Goal: Task Accomplishment & Management: Use online tool/utility

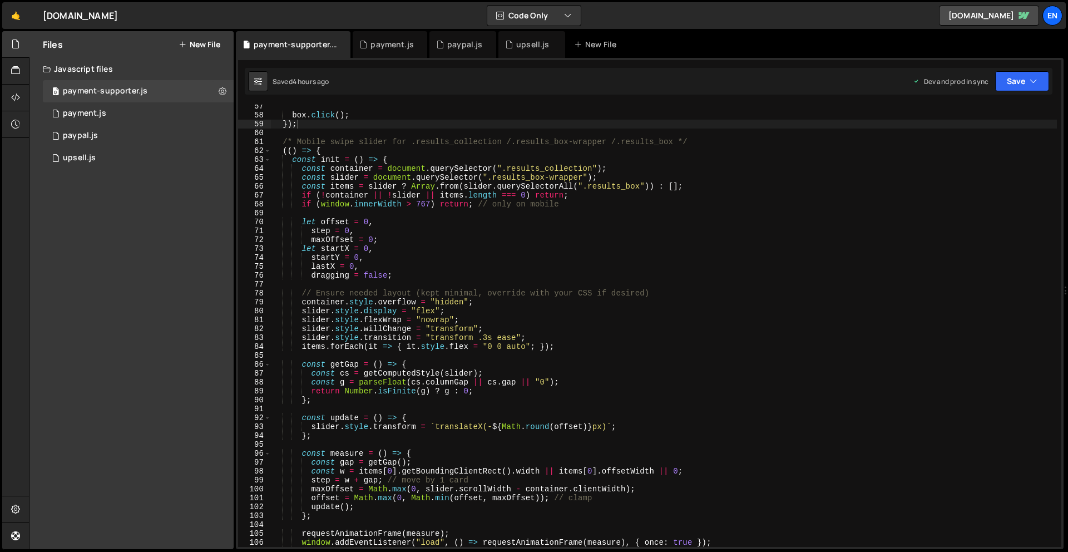
scroll to position [462, 0]
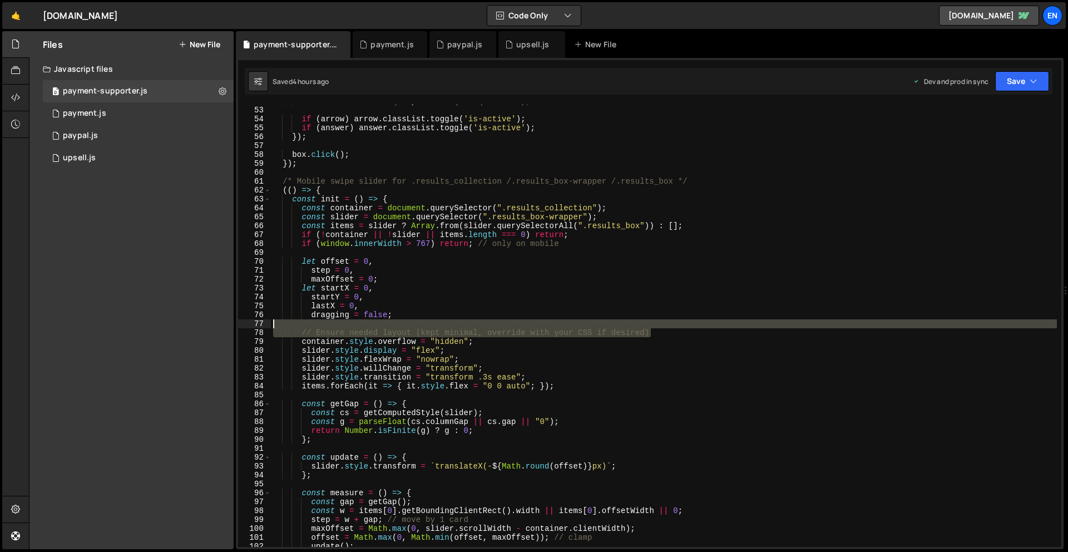
click at [679, 325] on div "const answer = box . querySelector ( '.faq_answer' ) ; if ( arrow ) arrow . cla…" at bounding box center [664, 327] width 786 height 460
type textarea "// Ensure needed layout (kept minimal, override with your CSS if desired)"
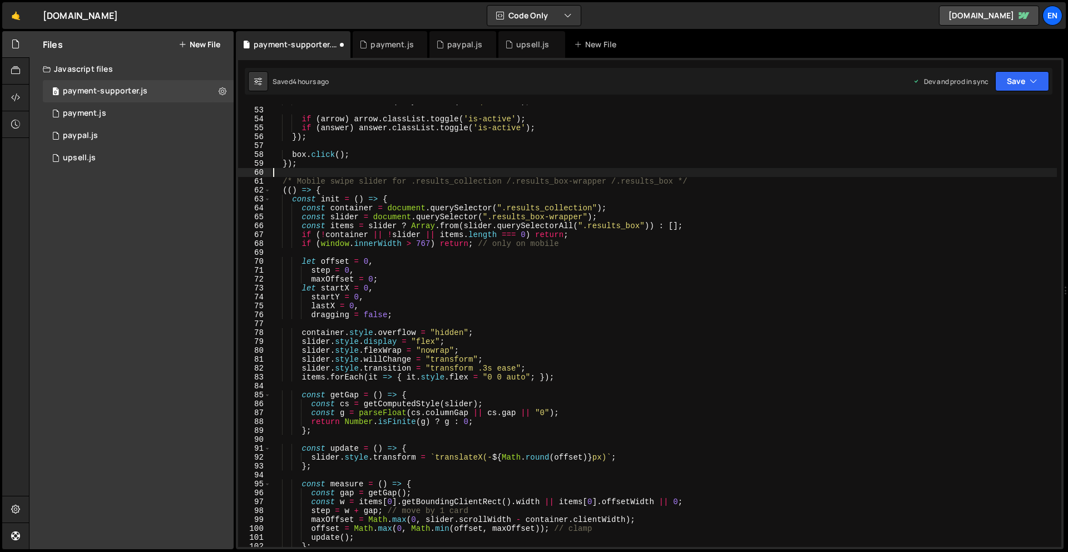
click at [713, 173] on div "const answer = box . querySelector ( '.faq_answer' ) ; if ( arrow ) arrow . cla…" at bounding box center [664, 327] width 786 height 460
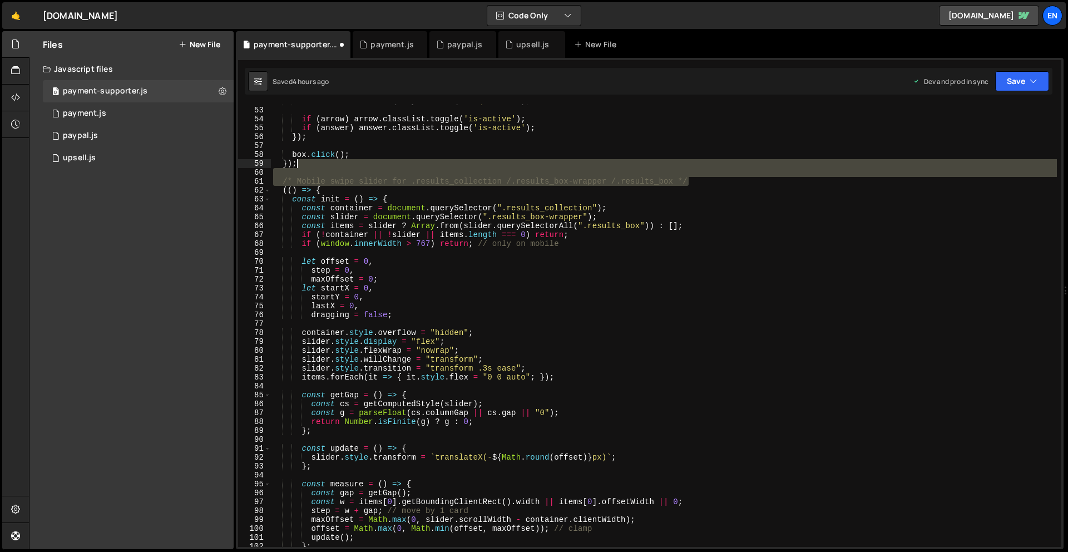
drag, startPoint x: 713, startPoint y: 179, endPoint x: 713, endPoint y: 167, distance: 11.7
click at [713, 166] on div "const answer = box . querySelector ( '.faq_answer' ) ; if ( arrow ) arrow . cla…" at bounding box center [664, 327] width 786 height 460
type textarea "});"
click at [713, 174] on div "const answer = box . querySelector ( '.faq_answer' ) ; if ( arrow ) arrow . cla…" at bounding box center [664, 326] width 786 height 442
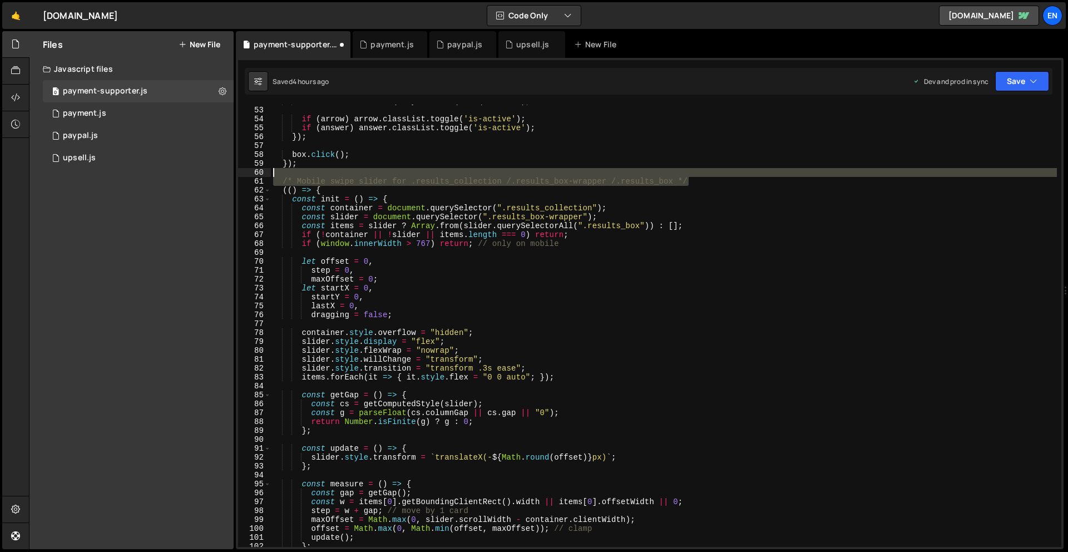
click at [713, 175] on div "const answer = box . querySelector ( '.faq_answer' ) ; if ( arrow ) arrow . cla…" at bounding box center [664, 327] width 786 height 460
type textarea "/* Mobile swipe slider for .results_collection /.results_box-wrapper /.results_…"
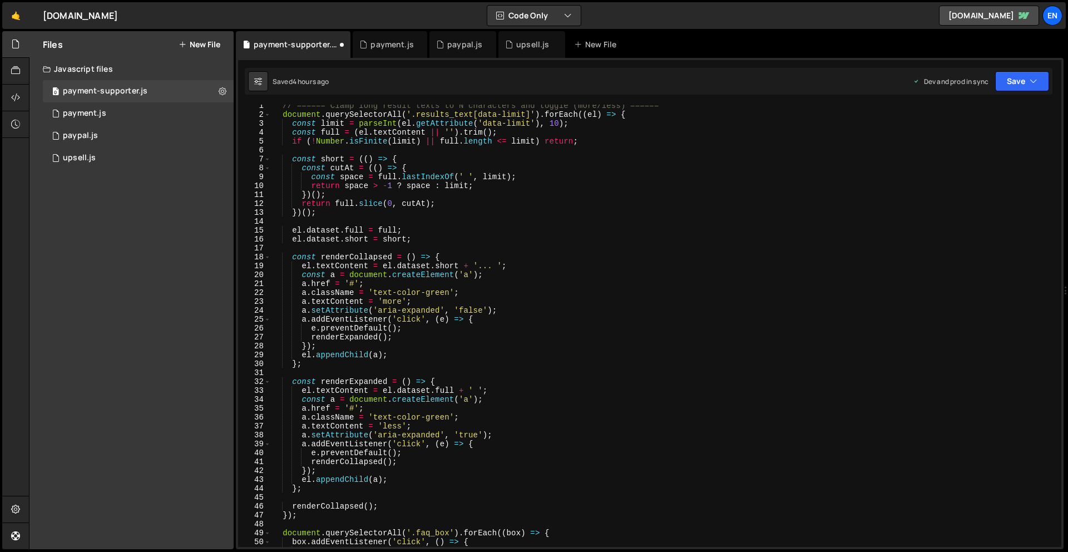
scroll to position [0, 0]
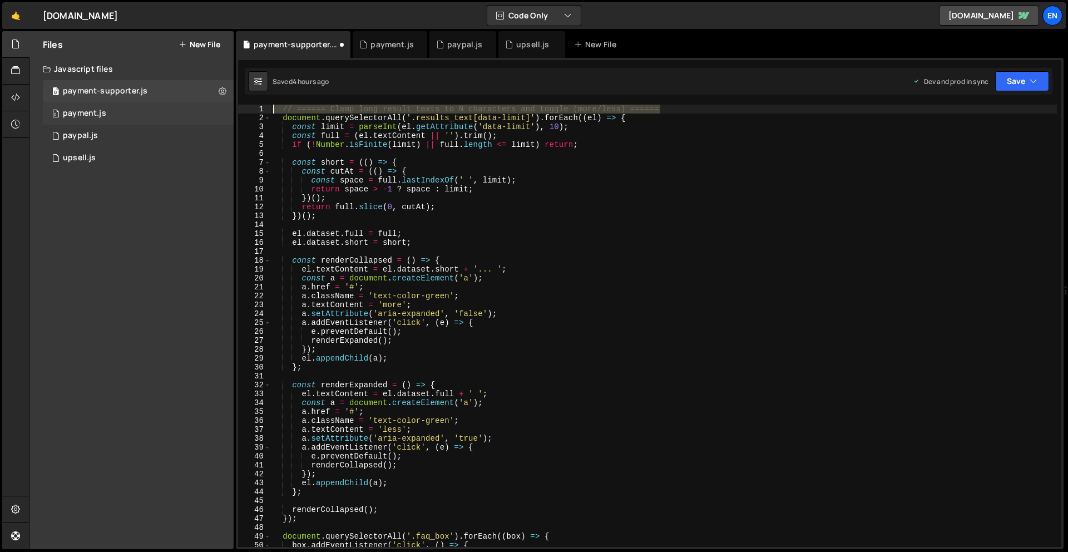
drag, startPoint x: 680, startPoint y: 108, endPoint x: 216, endPoint y: 106, distance: 463.4
click at [216, 106] on div "Files New File Javascript files 0 payment-supporter.js 0 0 payment.js 0 0 paypa…" at bounding box center [548, 290] width 1039 height 519
type textarea "// ====== Clamp long result texts to N characters and toggle (more/less) ======"
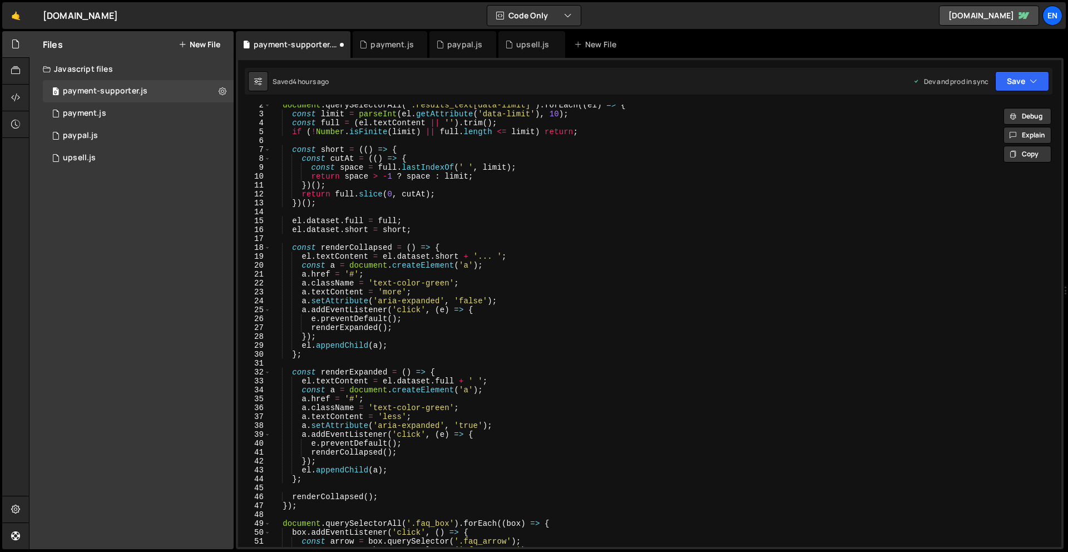
scroll to position [245, 0]
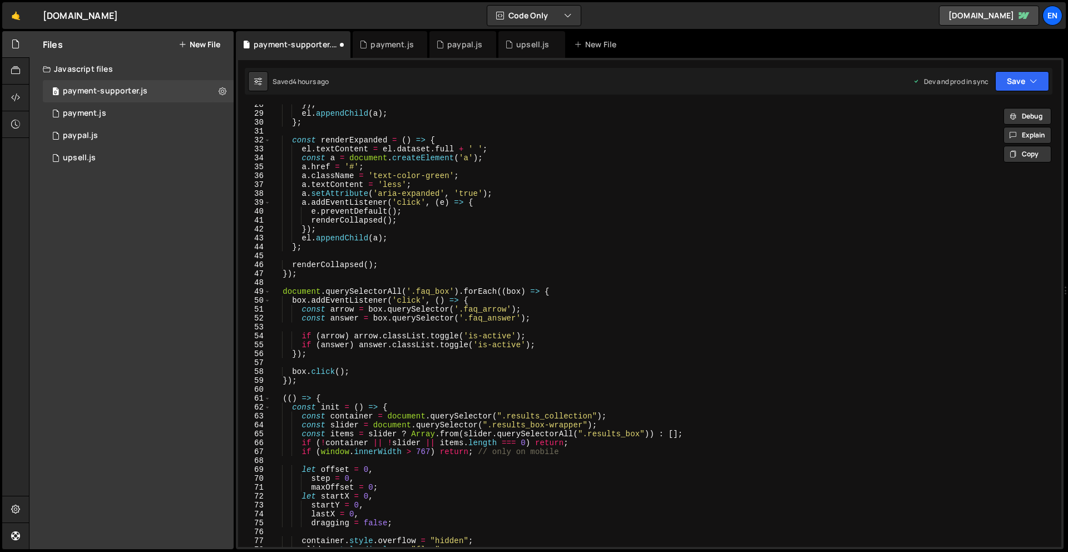
click at [457, 360] on div "}) ; el . appendChild ( a ) ; } ; const renderExpanded = ( ) => { el . textCont…" at bounding box center [664, 330] width 786 height 460
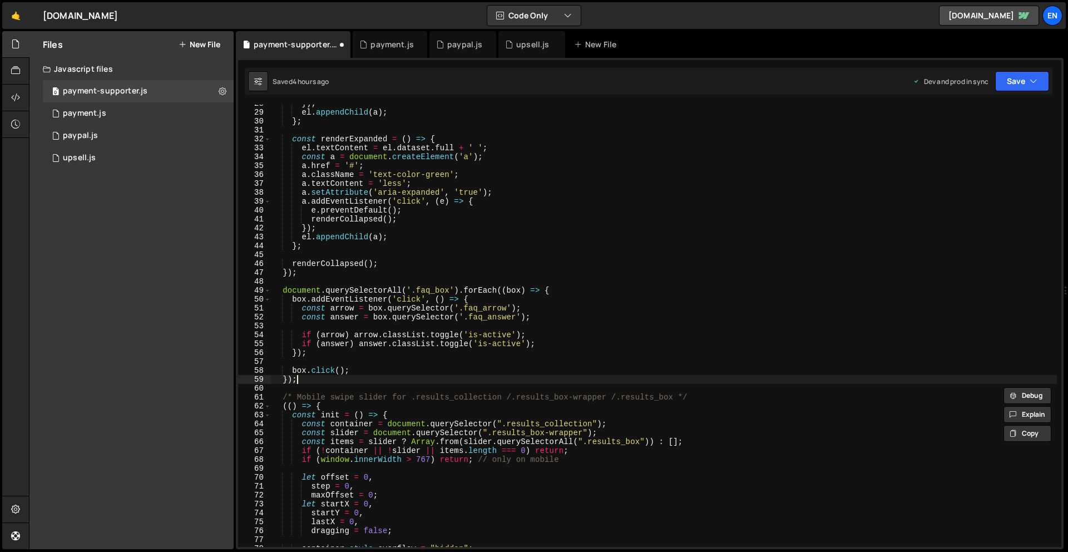
click at [423, 379] on div "}) ; el . appendChild ( a ) ; } ; const renderExpanded = ( ) => { el . textCont…" at bounding box center [664, 329] width 786 height 460
type textarea "});"
click at [699, 390] on div "}) ; el . appendChild ( a ) ; } ; const renderExpanded = ( ) => { el . textCont…" at bounding box center [664, 329] width 786 height 460
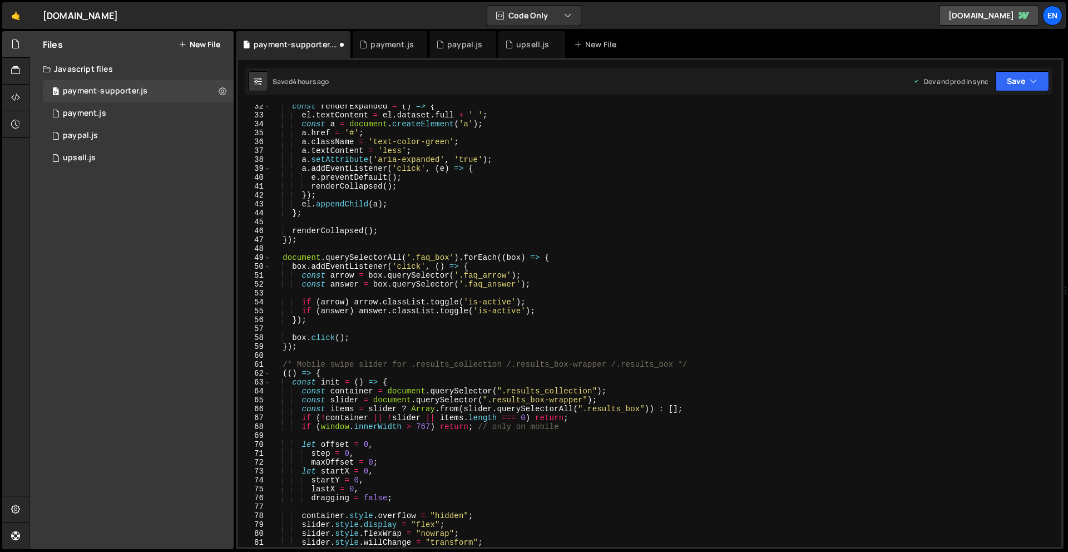
scroll to position [286, 0]
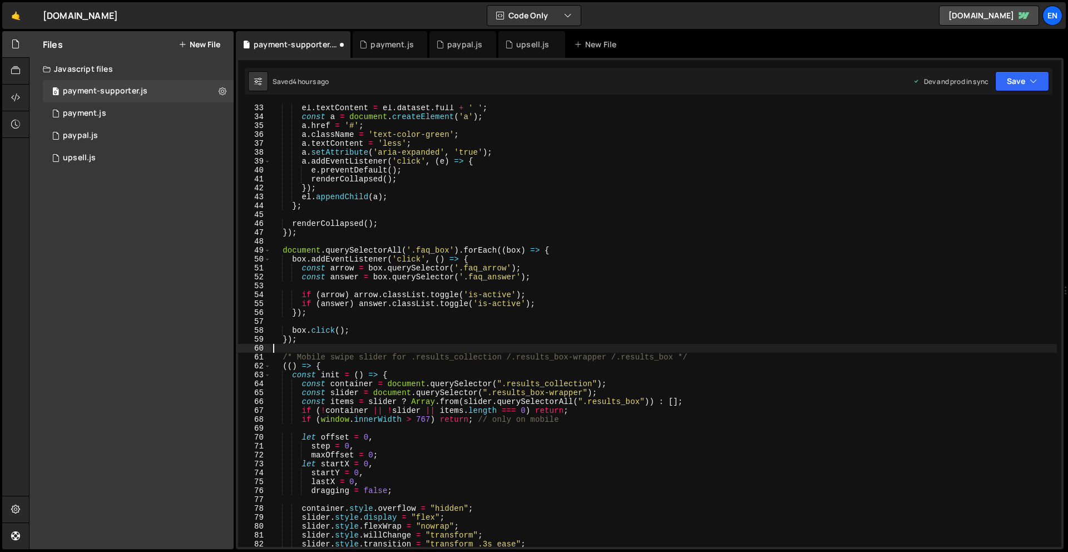
click at [341, 350] on div "el . textContent = el . dataset . full + ' ' ; const a = document . createEleme…" at bounding box center [664, 333] width 786 height 460
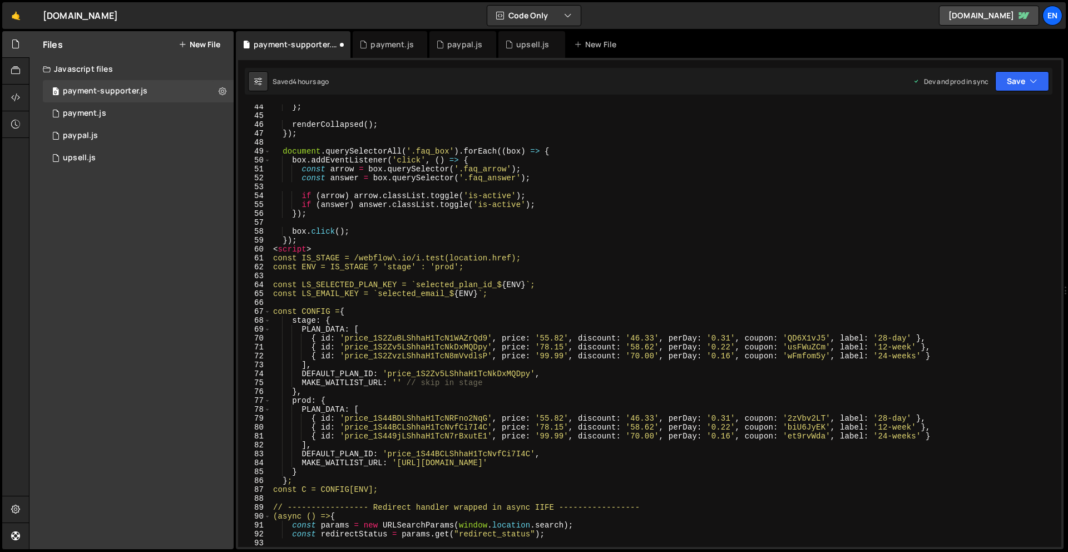
scroll to position [427, 0]
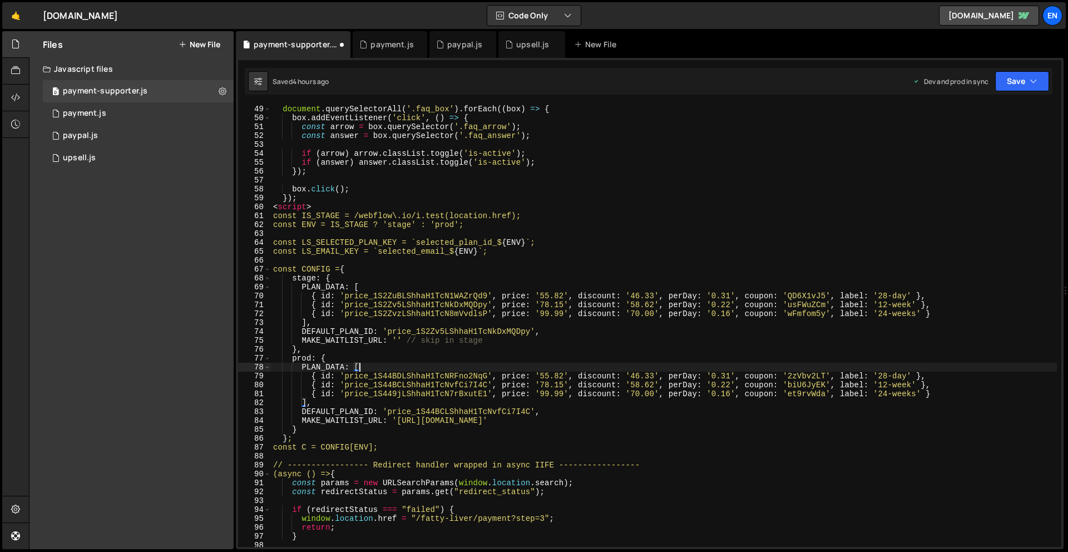
click at [446, 370] on div "document . querySelectorAll ( '.faq_box' ) . forEach (( box ) => { box . addEve…" at bounding box center [664, 335] width 786 height 460
type textarea "PLAN_DATA: ["
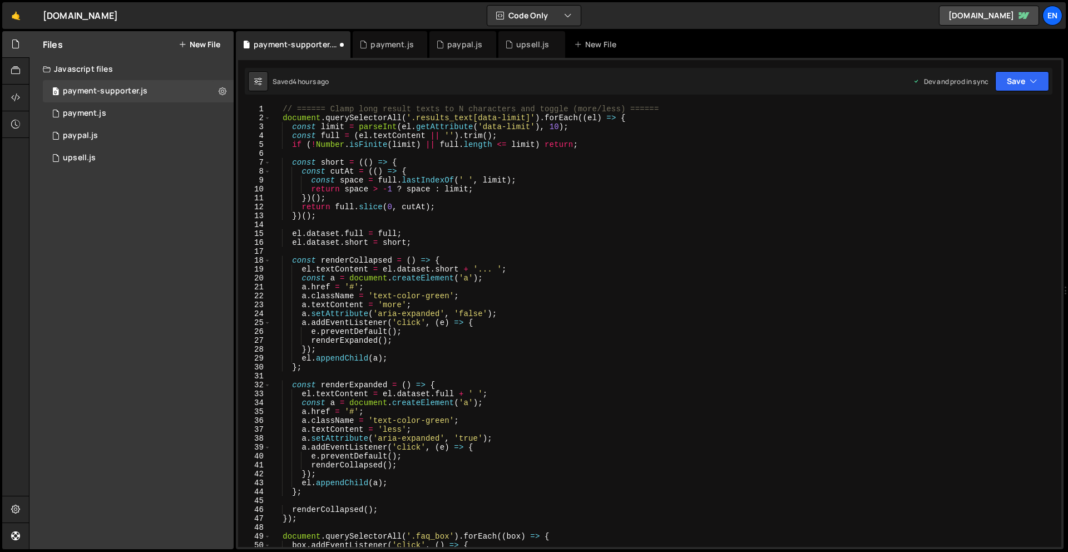
scroll to position [0, 0]
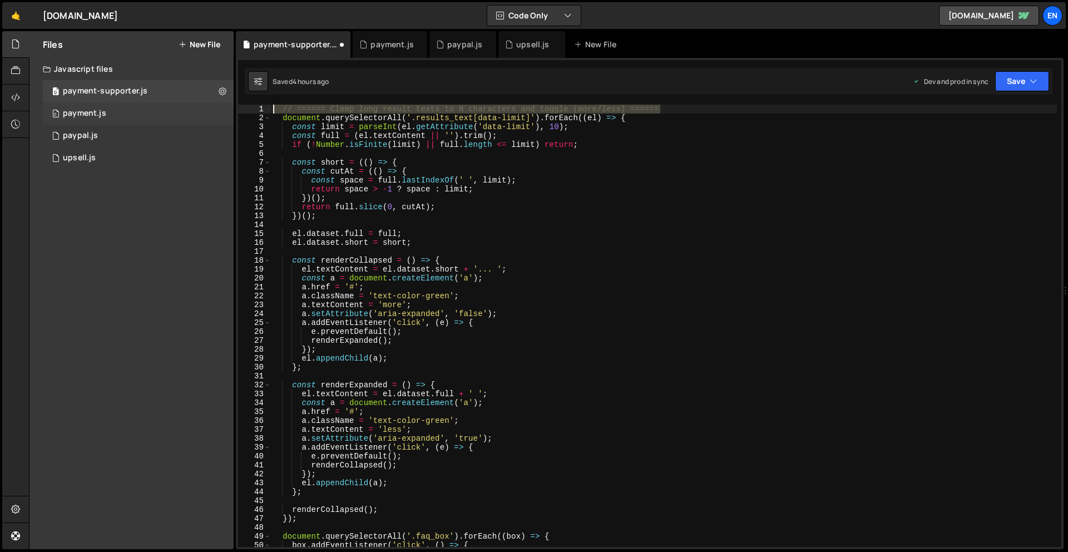
drag, startPoint x: 673, startPoint y: 110, endPoint x: 189, endPoint y: 110, distance: 484.0
click at [190, 110] on div "Files New File Javascript files 0 payment-supporter.js 0 0 payment.js 0 0 paypa…" at bounding box center [548, 290] width 1039 height 519
type textarea "// ====== Clamp long result texts to N characters and toggle (more/less) ======"
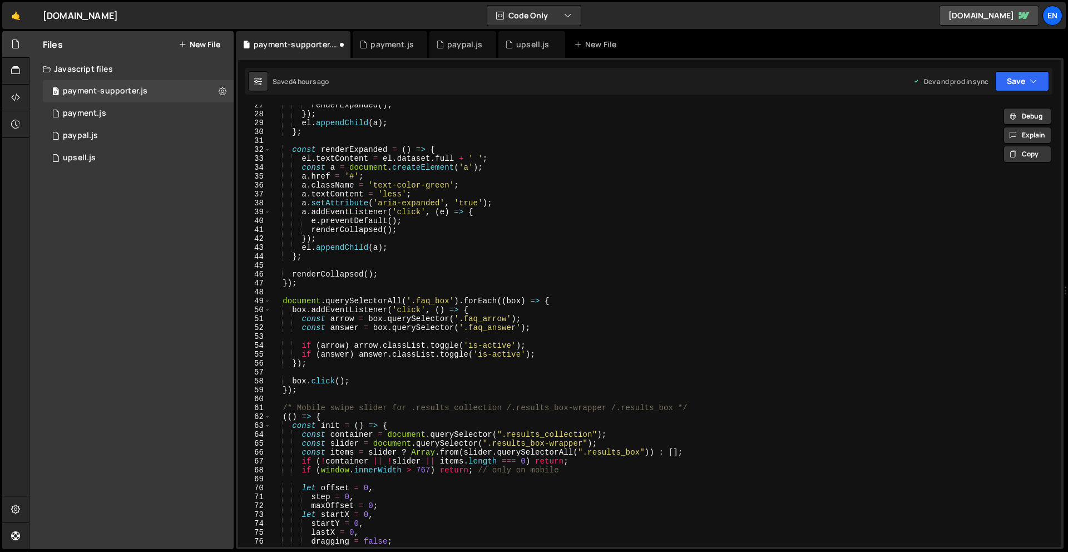
scroll to position [235, 0]
click at [346, 402] on div "renderExpanded ( ) ; }) ; el . appendChild ( a ) ; } ; const renderExpanded = (…" at bounding box center [664, 331] width 786 height 460
paste textarea "// ====== Clamp long result texts to N characters and toggle (more/less) ======"
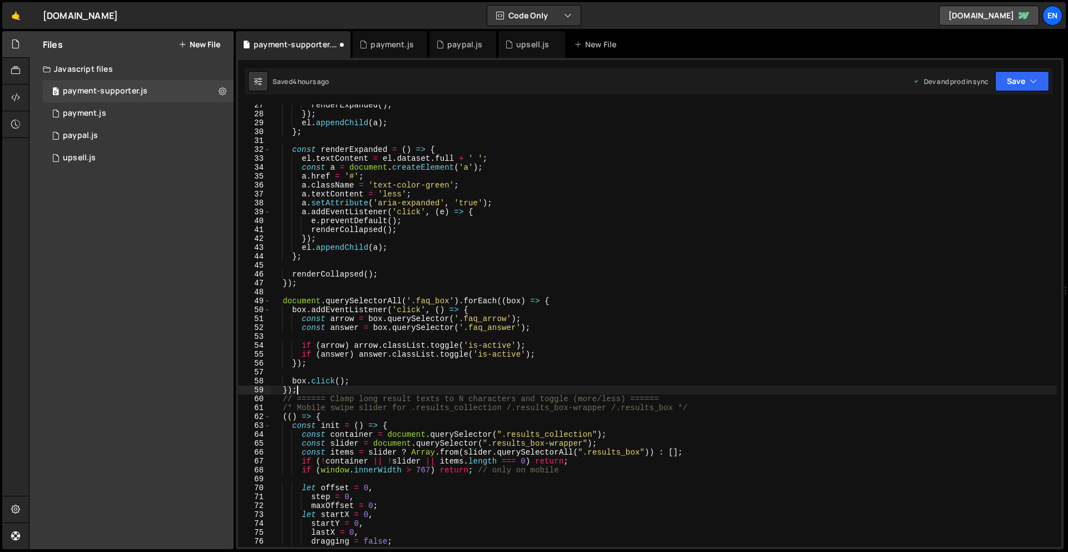
click at [345, 387] on div "renderExpanded ( ) ; }) ; el . appendChild ( a ) ; } ; const renderExpanded = (…" at bounding box center [664, 331] width 786 height 460
type textarea "});"
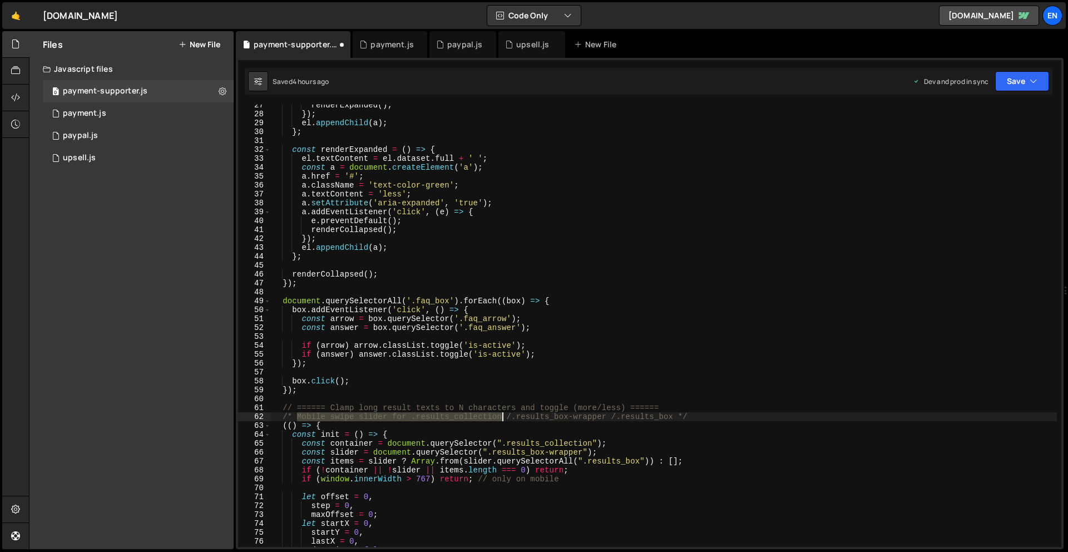
drag, startPoint x: 297, startPoint y: 417, endPoint x: 505, endPoint y: 414, distance: 207.5
click at [505, 414] on div "renderExpanded ( ) ; }) ; el . appendChild ( a ) ; } ; const renderExpanded = (…" at bounding box center [664, 331] width 786 height 460
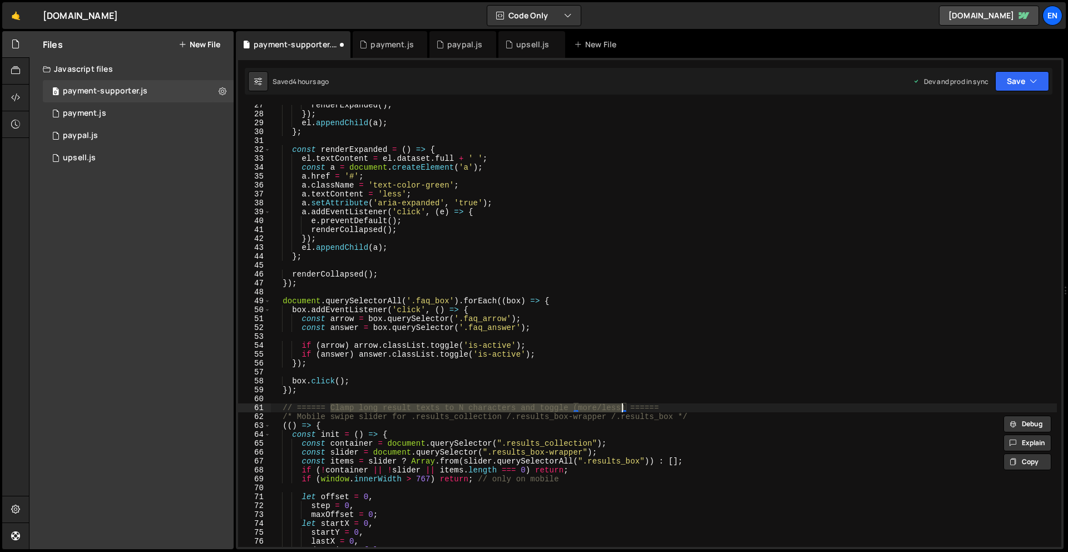
drag, startPoint x: 332, startPoint y: 408, endPoint x: 623, endPoint y: 404, distance: 291.5
click at [623, 404] on div "renderExpanded ( ) ; }) ; el . appendChild ( a ) ; } ; const renderExpanded = (…" at bounding box center [664, 331] width 786 height 460
paste textarea "Mobile swipe slider for .results_collection"
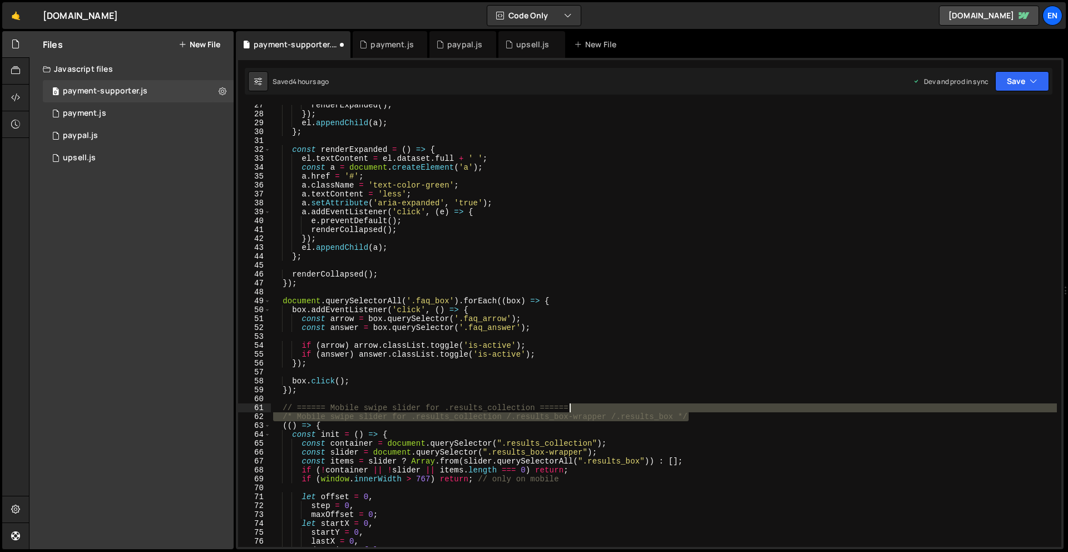
click at [699, 408] on div "renderExpanded ( ) ; }) ; el . appendChild ( a ) ; } ; const renderExpanded = (…" at bounding box center [664, 331] width 786 height 460
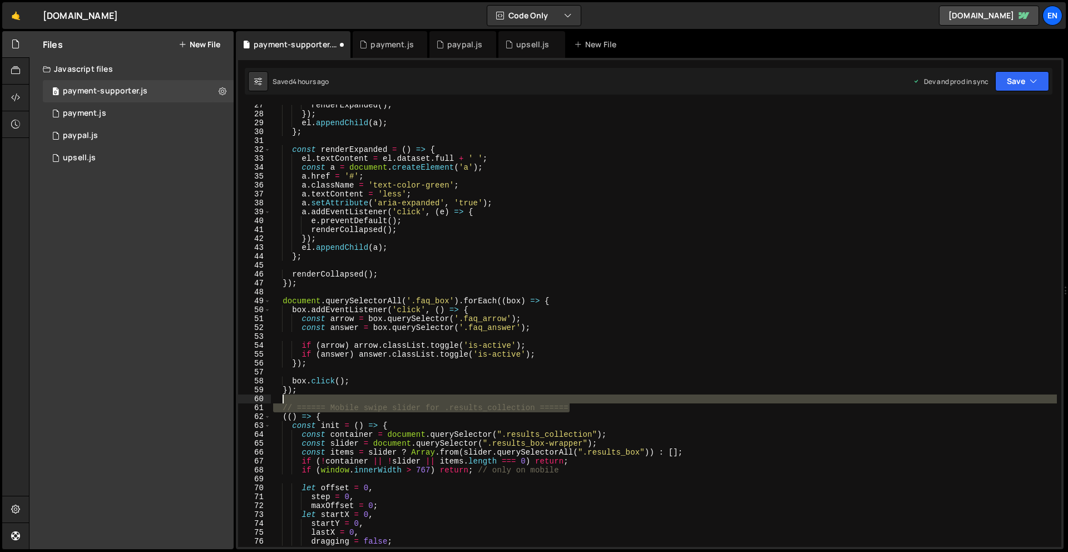
drag, startPoint x: 598, startPoint y: 406, endPoint x: 597, endPoint y: 399, distance: 7.3
click at [597, 399] on div "renderExpanded ( ) ; }) ; el . appendChild ( a ) ; } ; const renderExpanded = (…" at bounding box center [664, 331] width 786 height 460
type textarea "// ====== Mobile swipe slider for .results_collection ======"
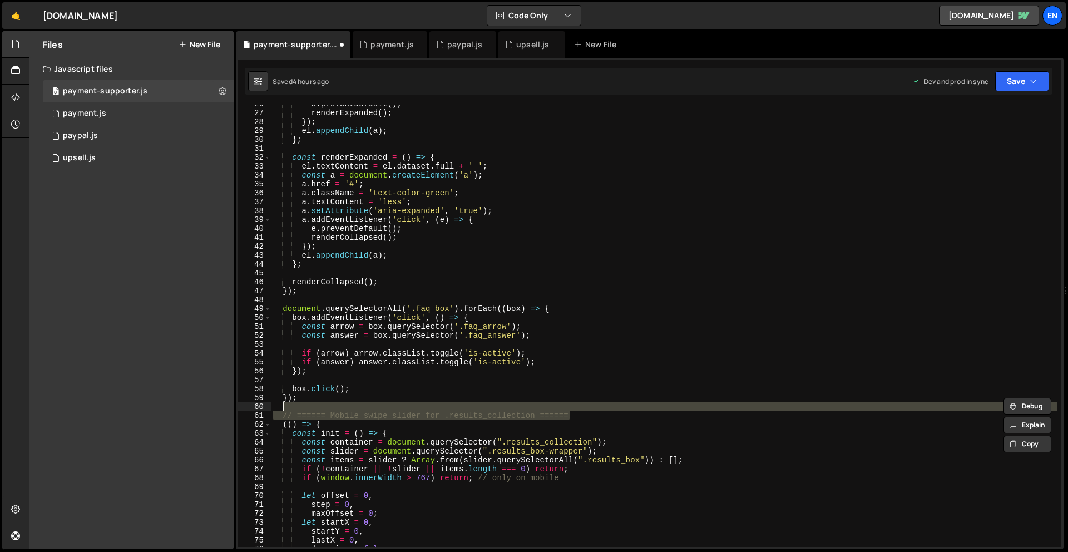
scroll to position [151, 0]
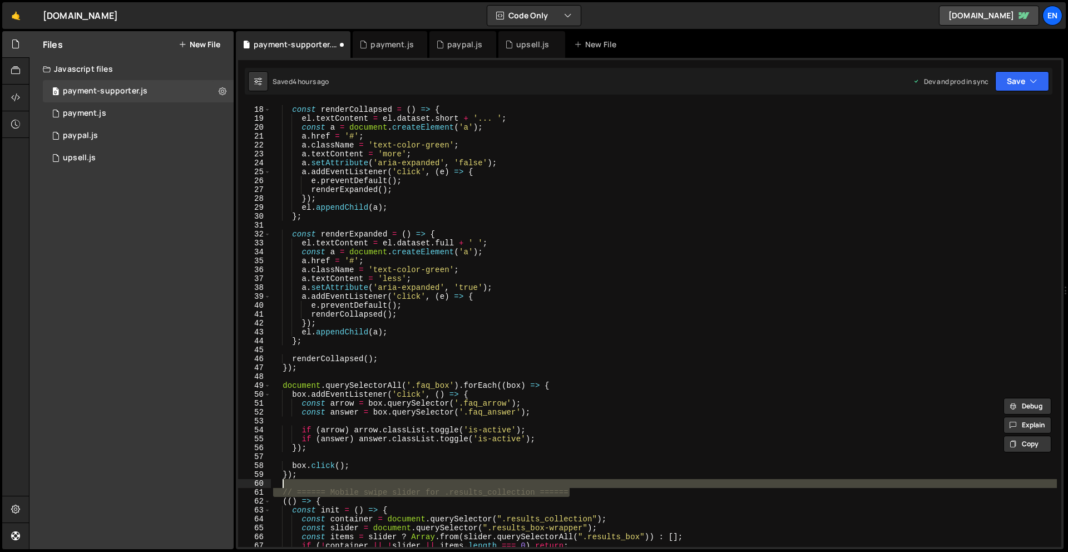
click at [312, 376] on div "const renderCollapsed = ( ) => { el . textContent = el . dataset . short + '...…" at bounding box center [664, 326] width 786 height 460
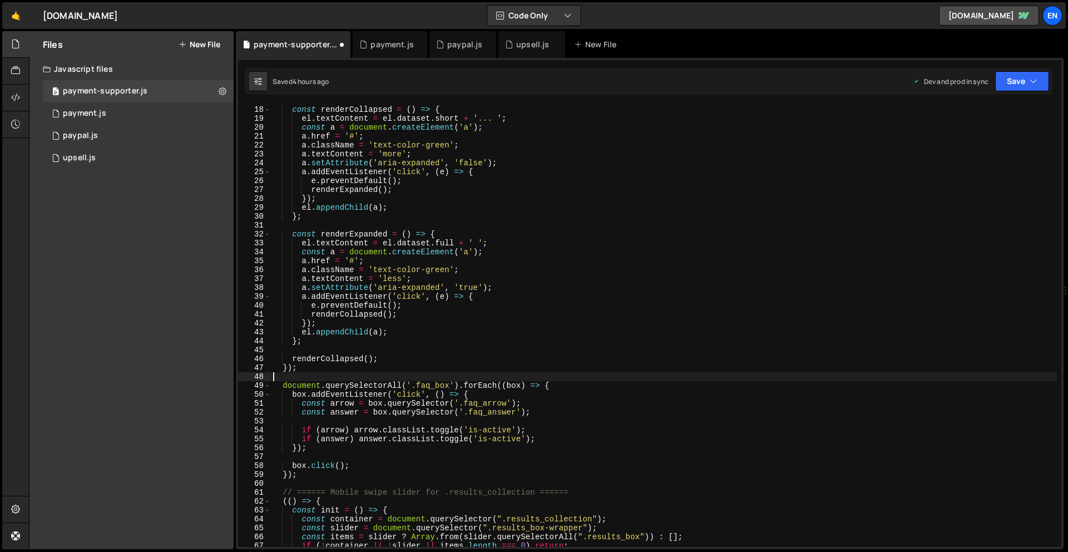
paste textarea "// ====== Mobile swipe slider for .results_collection ======"
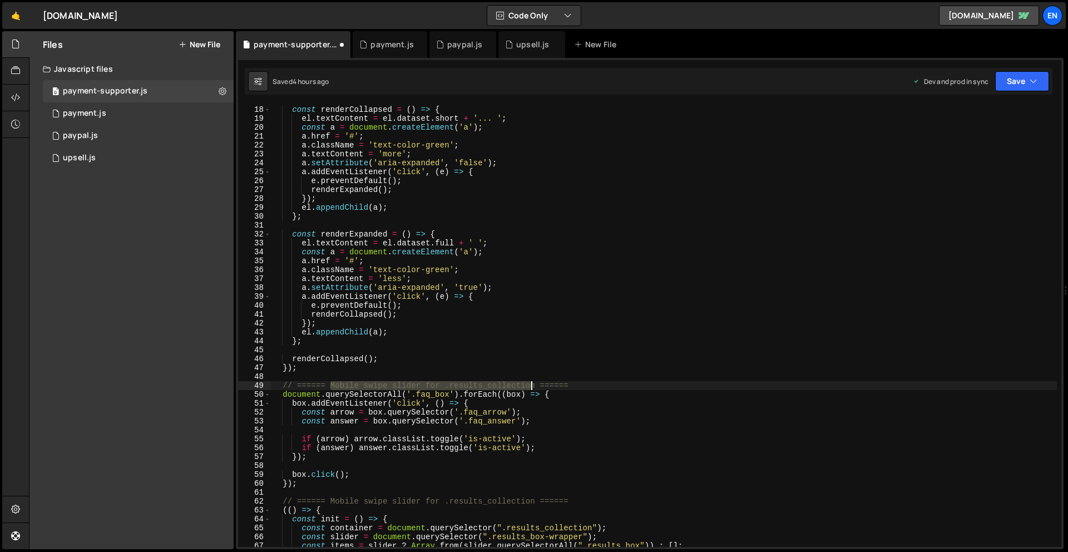
drag, startPoint x: 328, startPoint y: 385, endPoint x: 533, endPoint y: 389, distance: 204.8
click at [533, 389] on div "const renderCollapsed = ( ) => { el . textContent = el . dataset . short + '...…" at bounding box center [664, 326] width 786 height 460
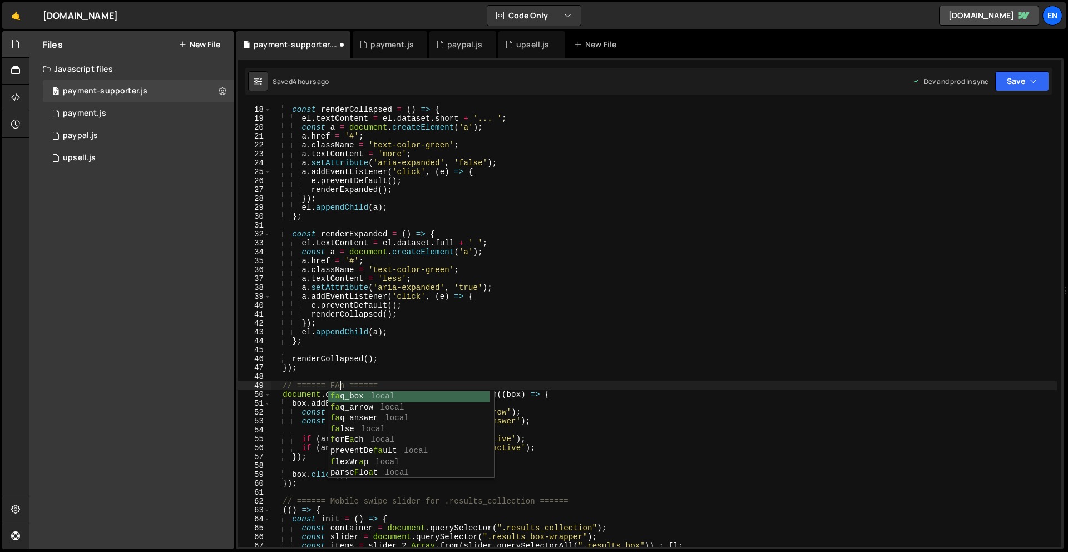
scroll to position [0, 5]
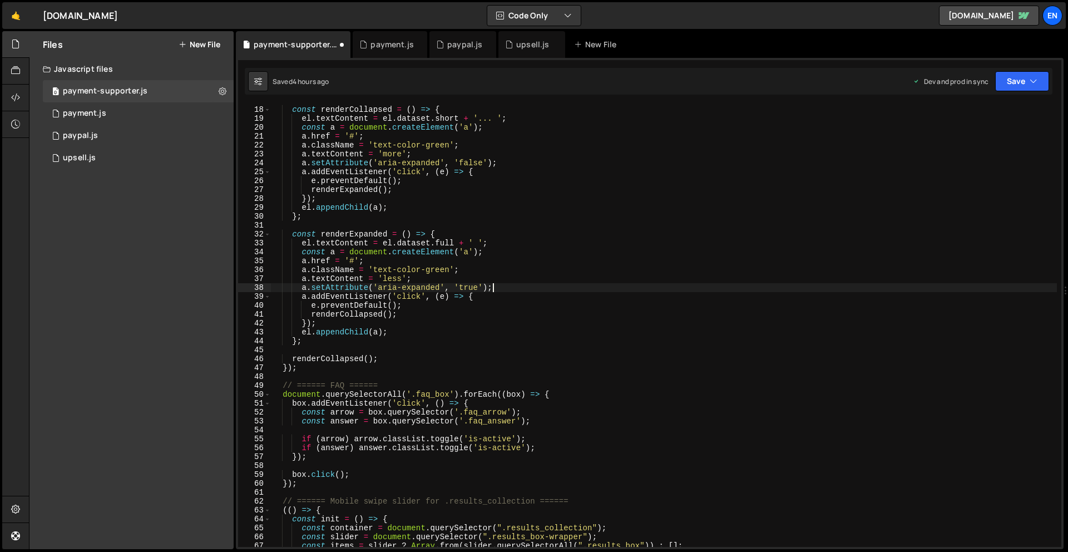
click at [674, 292] on div "const renderCollapsed = ( ) => { el . textContent = el . dataset . short + '...…" at bounding box center [664, 326] width 786 height 460
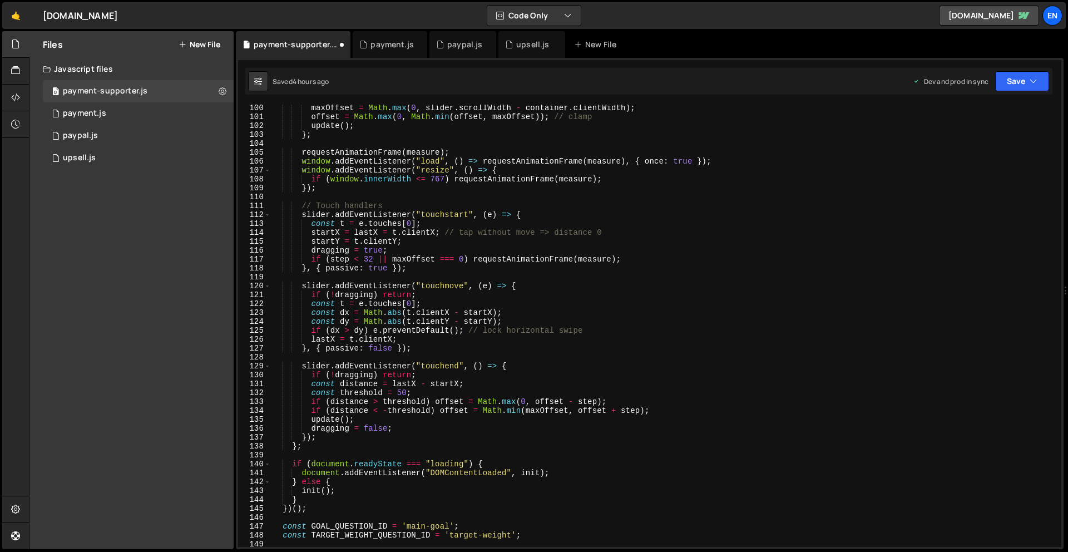
scroll to position [885, 0]
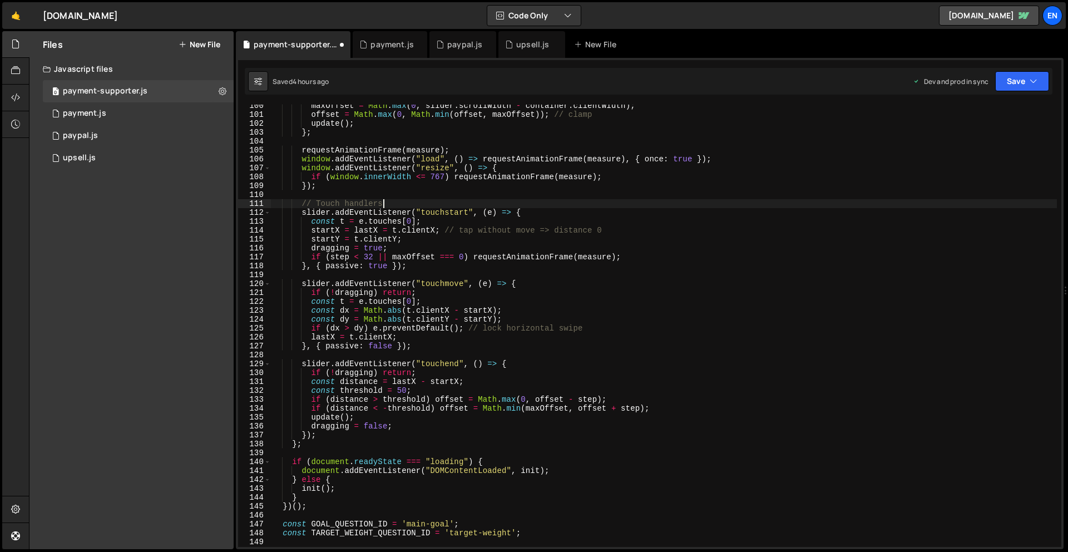
drag, startPoint x: 388, startPoint y: 203, endPoint x: 392, endPoint y: 195, distance: 8.7
click at [392, 195] on div "maxOffset = Math . max ( 0 , slider . scrollWidth - container . clientWidth ) ;…" at bounding box center [664, 331] width 786 height 460
type textarea "// Touch handlers"
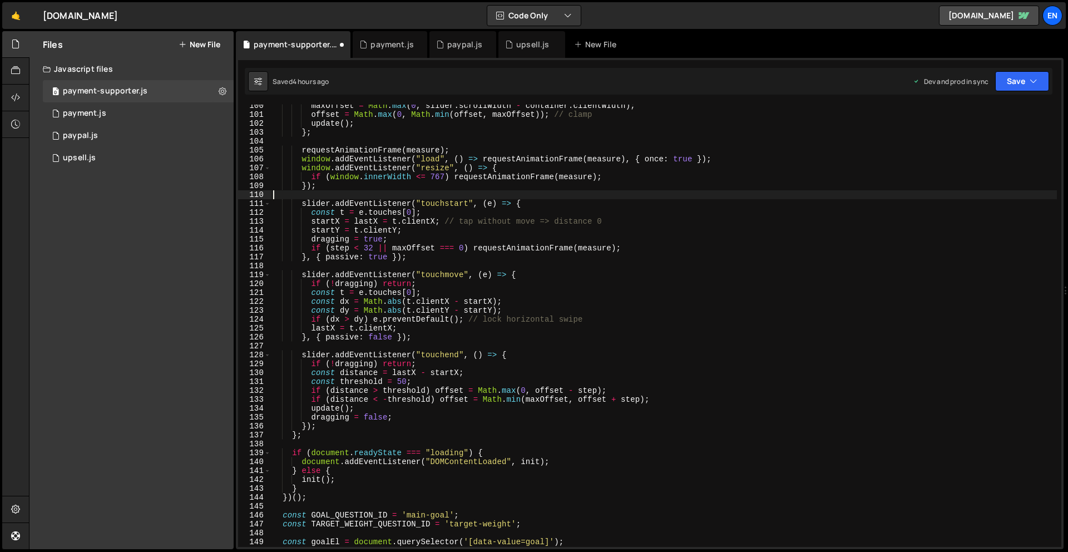
scroll to position [0, 0]
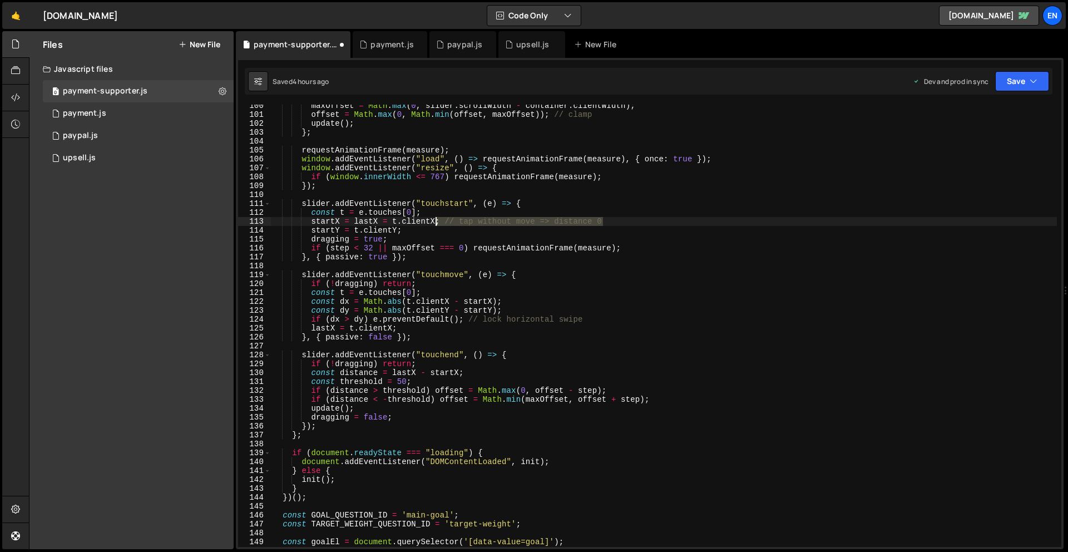
drag, startPoint x: 593, startPoint y: 224, endPoint x: 436, endPoint y: 224, distance: 156.9
click at [436, 224] on div "maxOffset = Math . max ( 0 , slider . scrollWidth - container . clientWidth ) ;…" at bounding box center [664, 331] width 786 height 460
drag, startPoint x: 587, startPoint y: 319, endPoint x: 467, endPoint y: 322, distance: 119.6
click at [467, 322] on div "maxOffset = Math . max ( 0 , slider . scrollWidth - container . clientWidth ) ;…" at bounding box center [664, 331] width 786 height 460
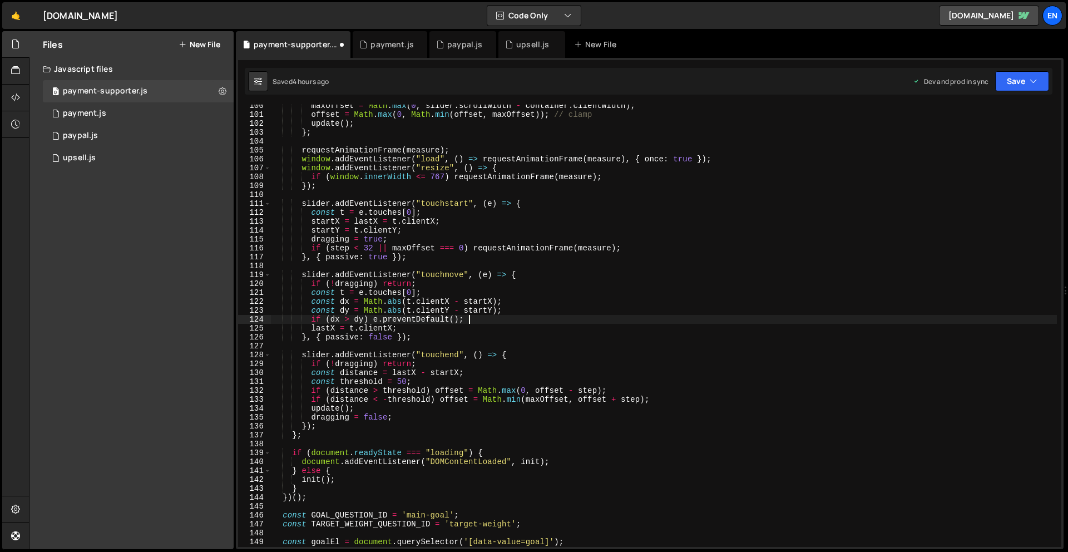
type textarea "if (dx > dy) e.preventDefault();"
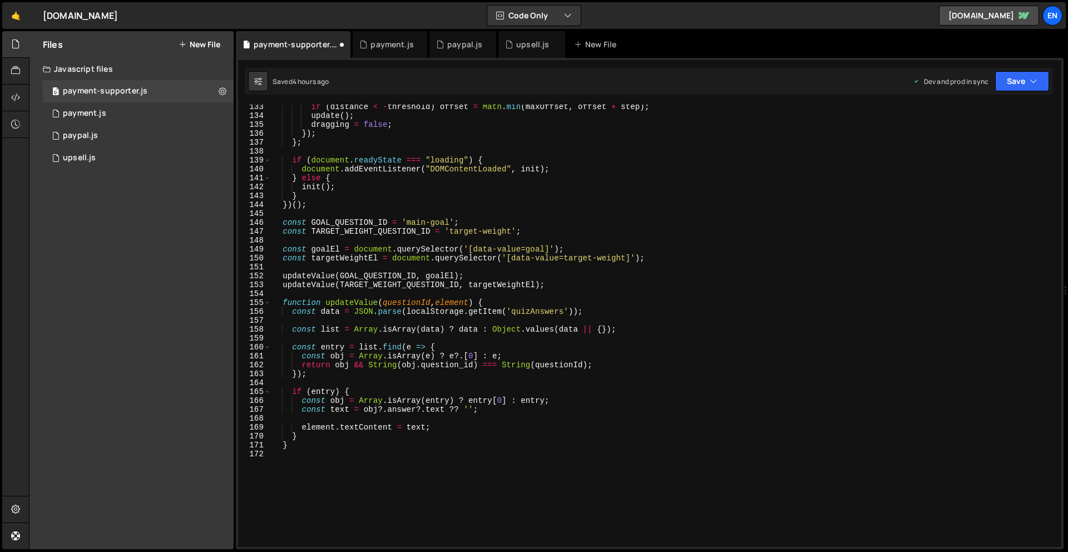
scroll to position [1197, 0]
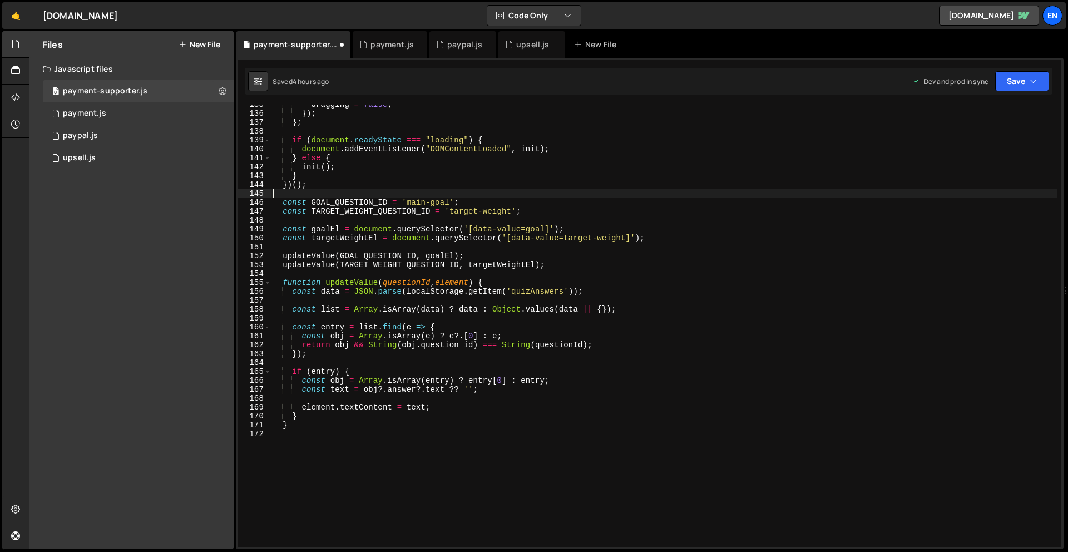
click at [348, 194] on div "dragging = false ; }) ; } ; if ( document . readyState === "loading" ) { docume…" at bounding box center [664, 330] width 786 height 460
paste textarea "// ====== Mobile swipe slider for .results_collection ======"
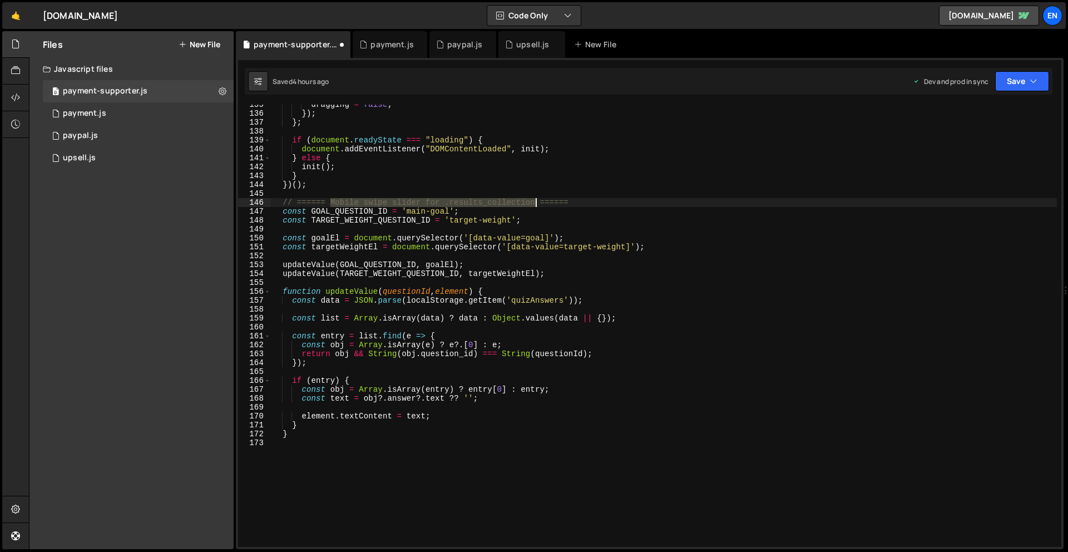
drag, startPoint x: 330, startPoint y: 201, endPoint x: 535, endPoint y: 199, distance: 204.7
click at [535, 199] on div "dragging = false ; }) ; } ; if ( document . readyState === "loading" ) { docume…" at bounding box center [664, 330] width 786 height 460
click at [570, 417] on div "dragging = false ; }) ; } ; if ( document . readyState === "loading" ) { docume…" at bounding box center [664, 330] width 786 height 460
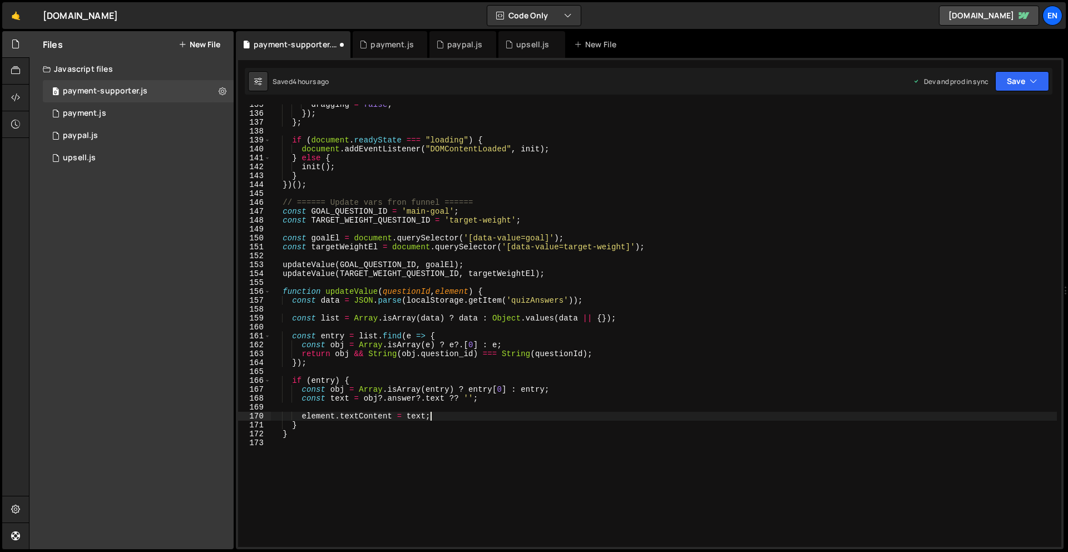
scroll to position [0, 11]
click at [406, 202] on div "dragging = false ; }) ; } ; if ( document . readyState === "loading" ) { docume…" at bounding box center [664, 330] width 786 height 460
click at [842, 166] on div "dragging = false ; }) ; } ; if ( document . readyState === "loading" ) { docume…" at bounding box center [664, 330] width 786 height 460
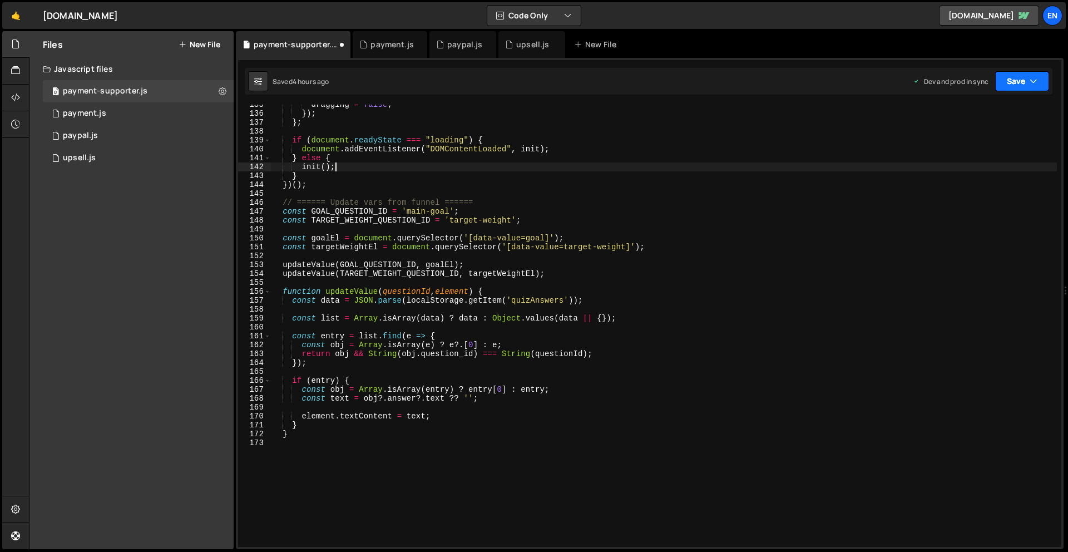
type textarea "init();"
click at [1035, 80] on icon "button" at bounding box center [1034, 81] width 8 height 11
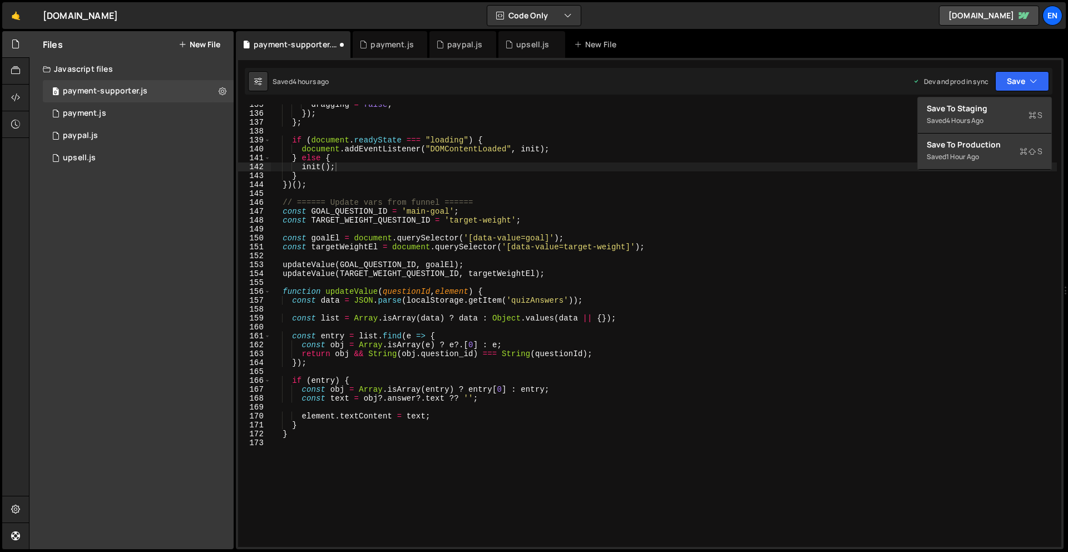
click at [620, 194] on div "dragging = false ; }) ; } ; if ( document . readyState === "loading" ) { docume…" at bounding box center [664, 330] width 786 height 460
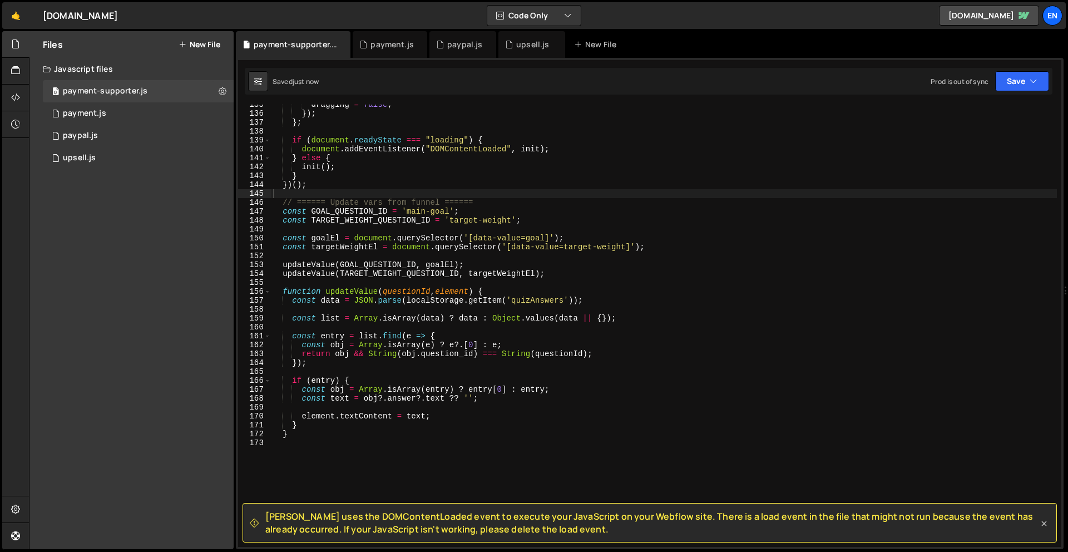
click at [1046, 527] on icon at bounding box center [1044, 523] width 11 height 11
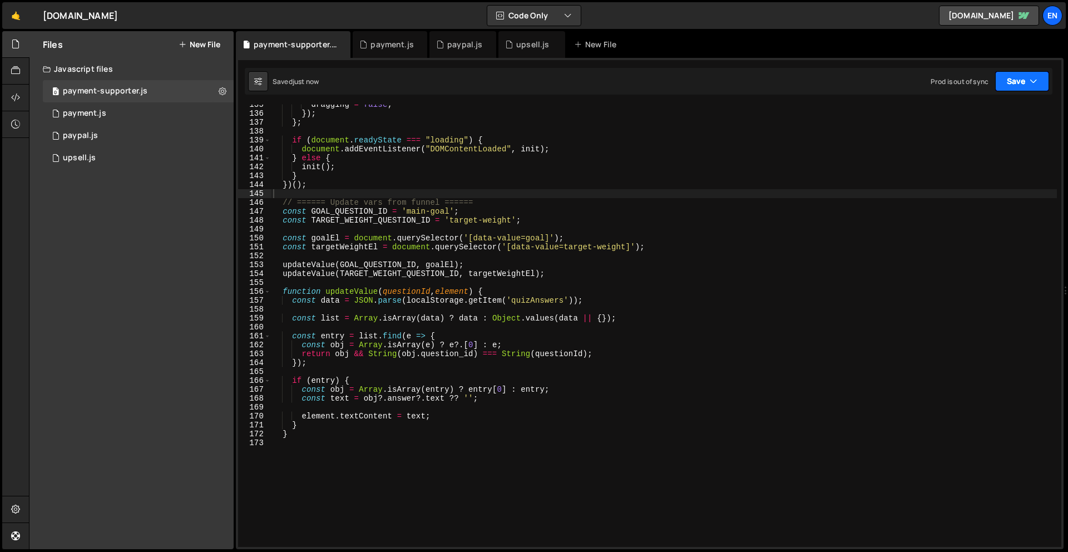
click at [1043, 82] on button "Save" at bounding box center [1022, 81] width 54 height 20
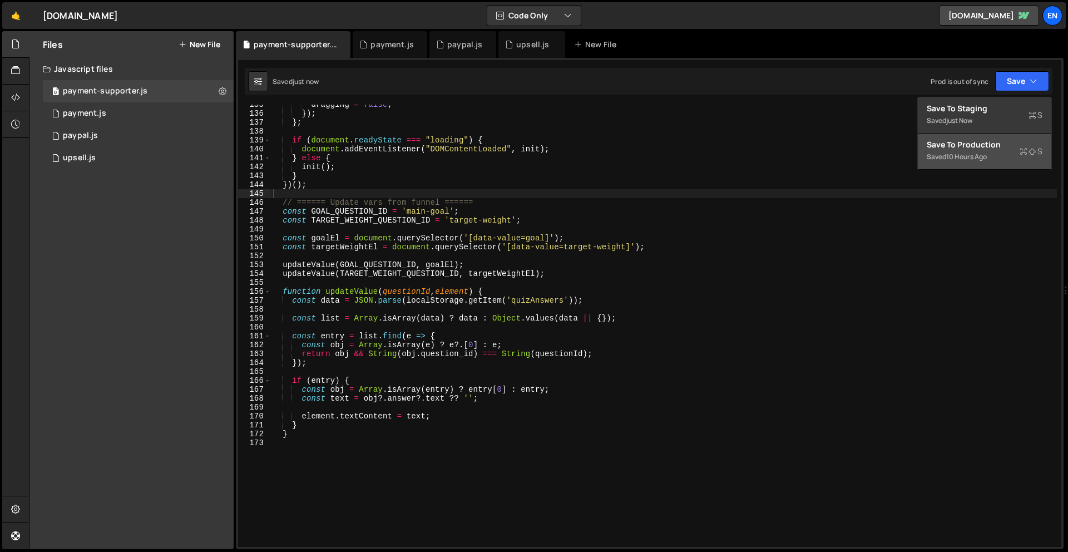
click at [995, 158] on div "Saved 10 hours ago" at bounding box center [985, 156] width 116 height 13
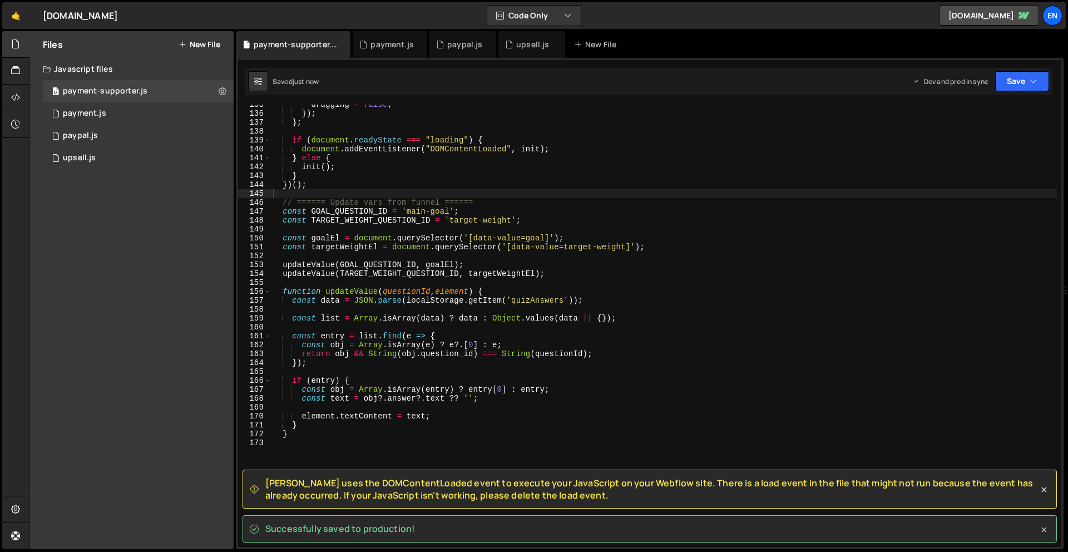
click at [1042, 526] on icon at bounding box center [1044, 529] width 11 height 11
click at [1046, 491] on icon at bounding box center [1044, 489] width 11 height 11
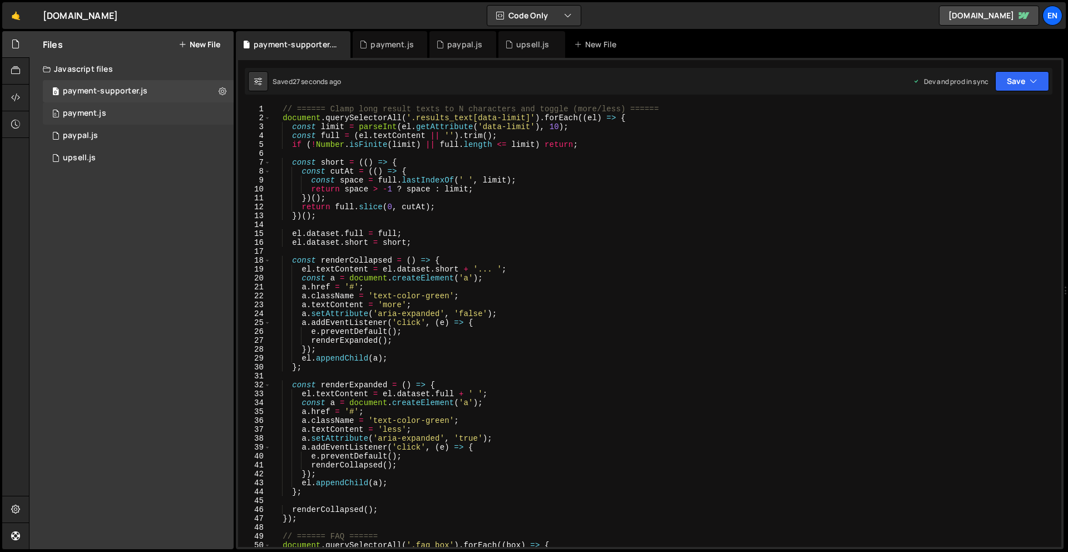
click at [134, 111] on div "0 payment.js 0" at bounding box center [138, 113] width 191 height 22
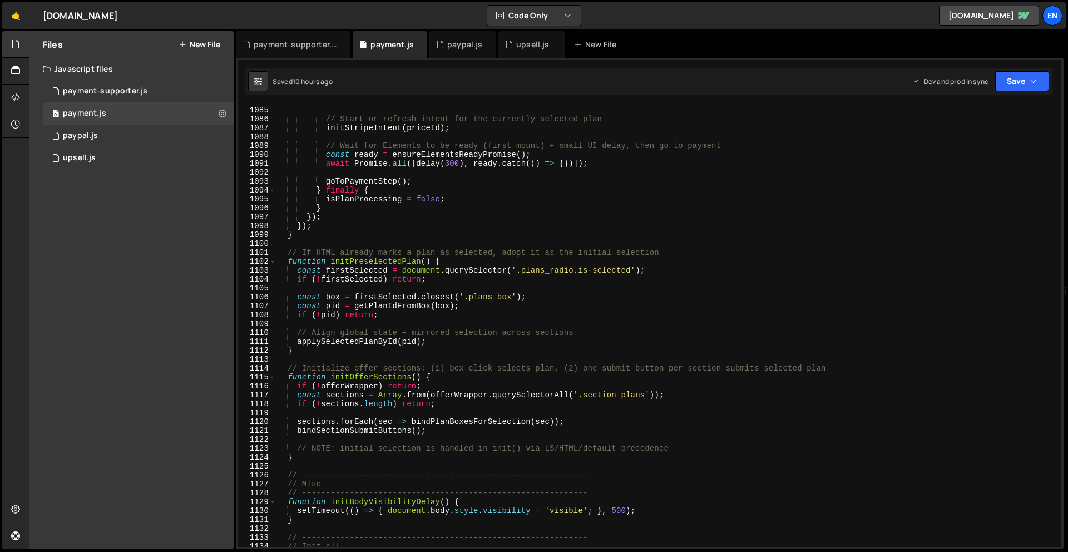
scroll to position [10225, 0]
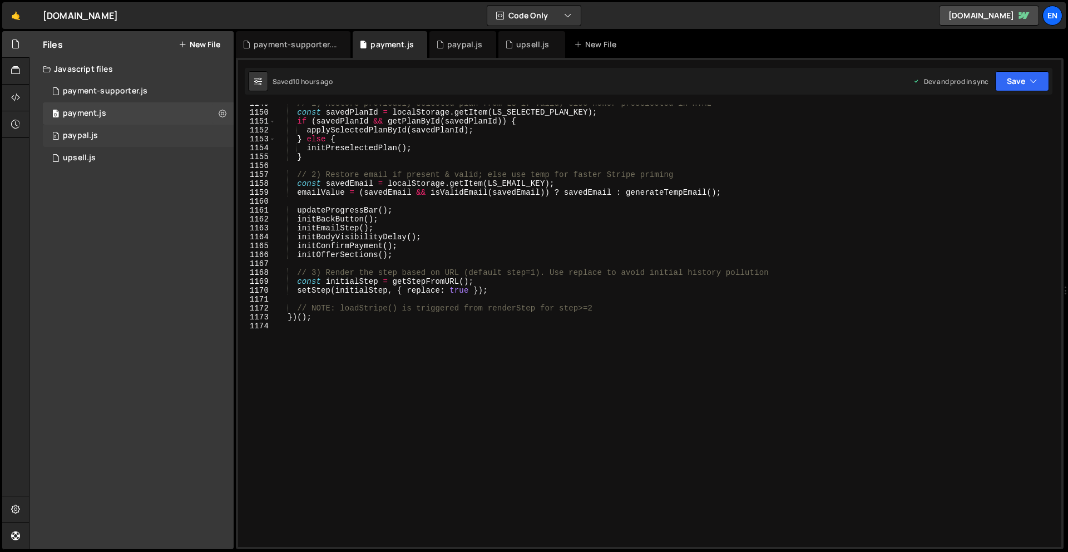
click at [96, 132] on div "paypal.js" at bounding box center [80, 136] width 35 height 10
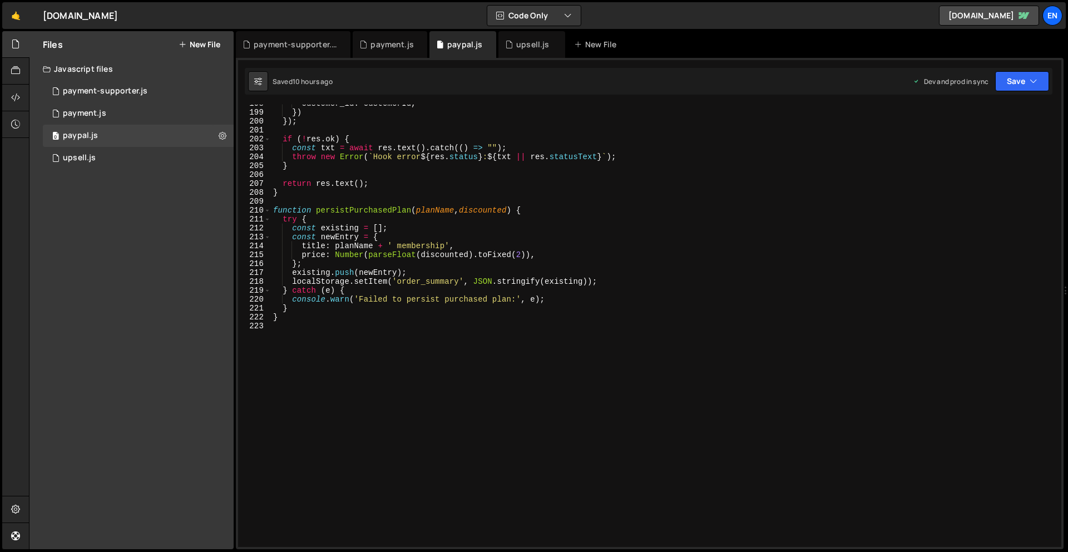
scroll to position [1760, 0]
click at [87, 159] on div "upsell.js" at bounding box center [79, 158] width 33 height 10
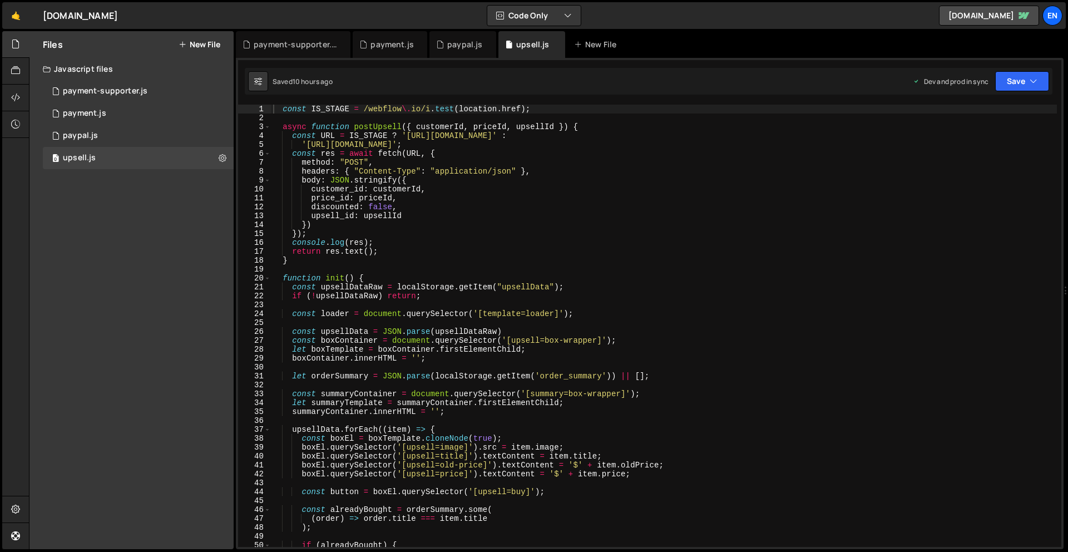
scroll to position [0, 0]
click at [208, 42] on button "New File" at bounding box center [200, 44] width 42 height 9
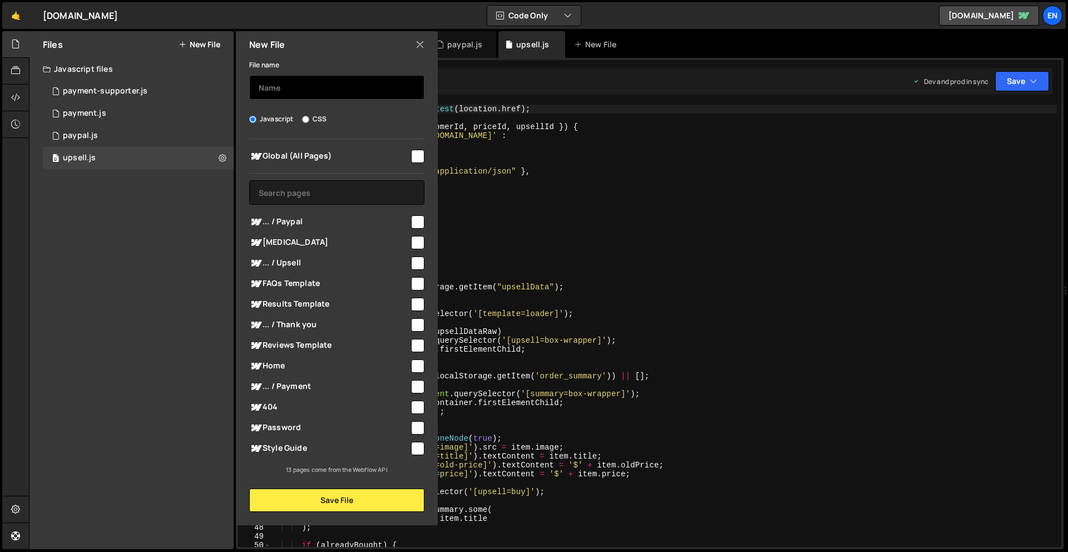
click at [322, 91] on input "text" at bounding box center [336, 87] width 175 height 24
type input "fattyLiverUpsellData.js"
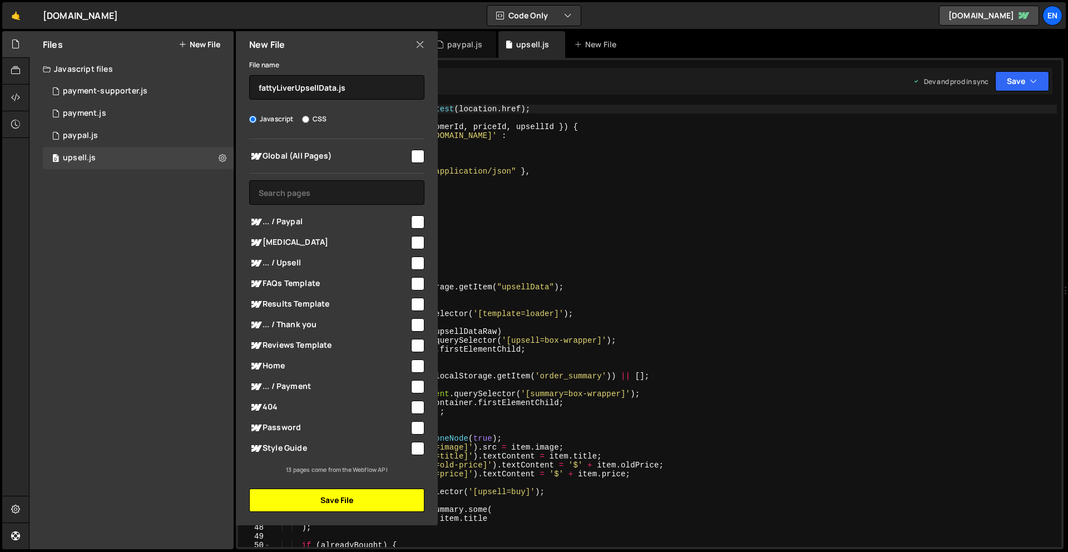
click at [371, 499] on button "Save File" at bounding box center [336, 499] width 175 height 23
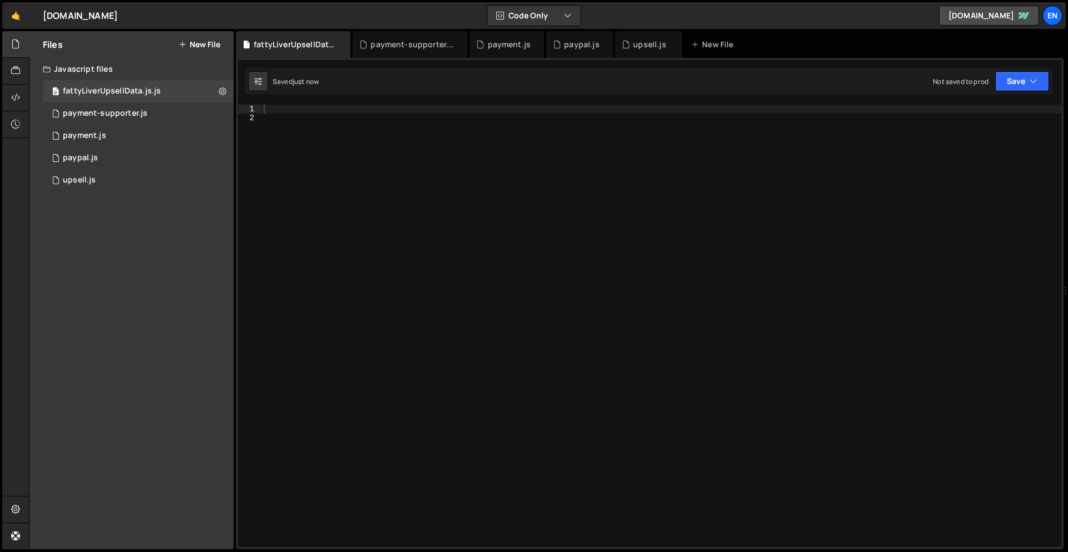
click at [396, 146] on div at bounding box center [661, 335] width 800 height 460
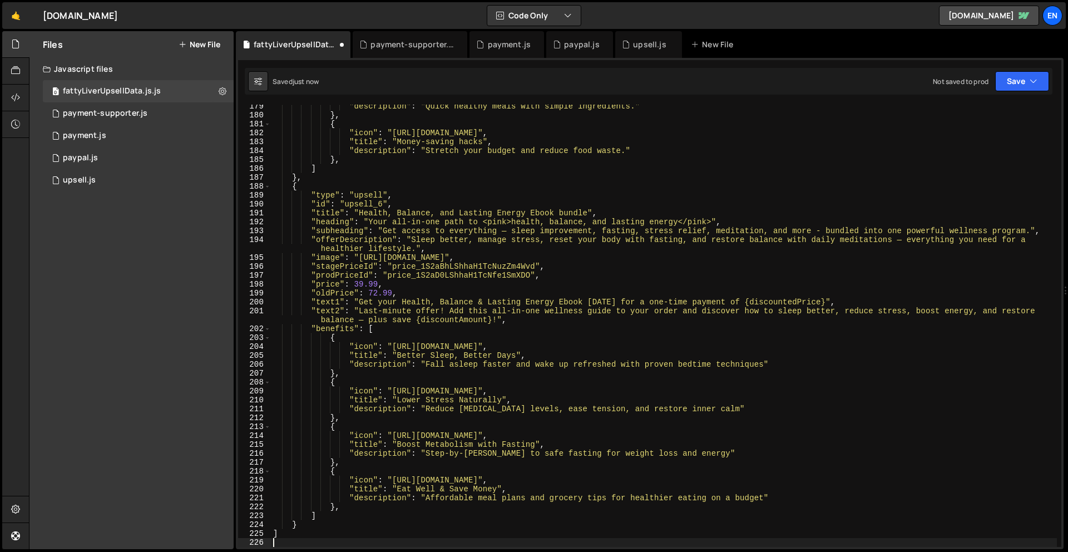
scroll to position [1668, 0]
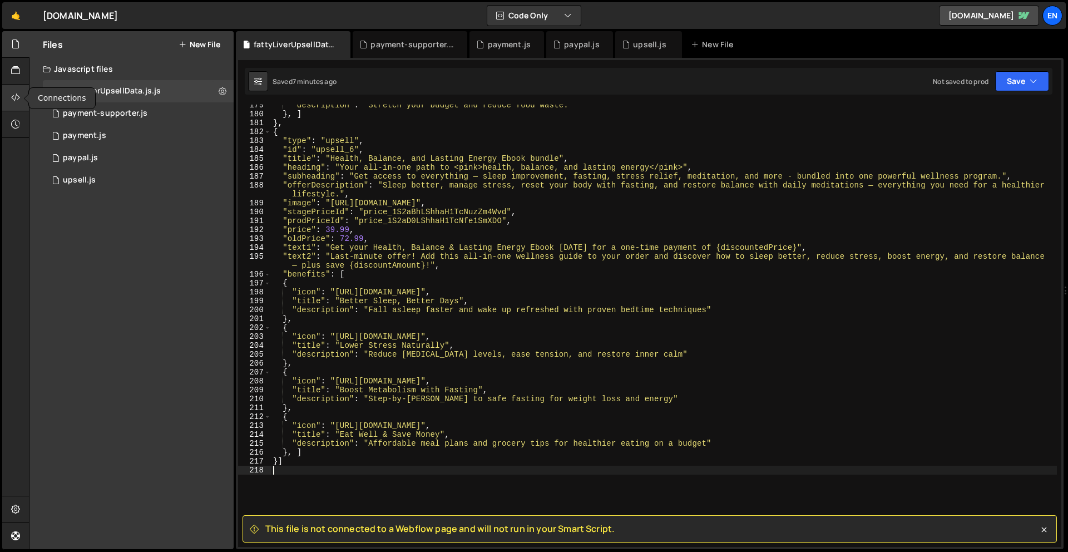
click at [17, 97] on icon at bounding box center [15, 97] width 9 height 12
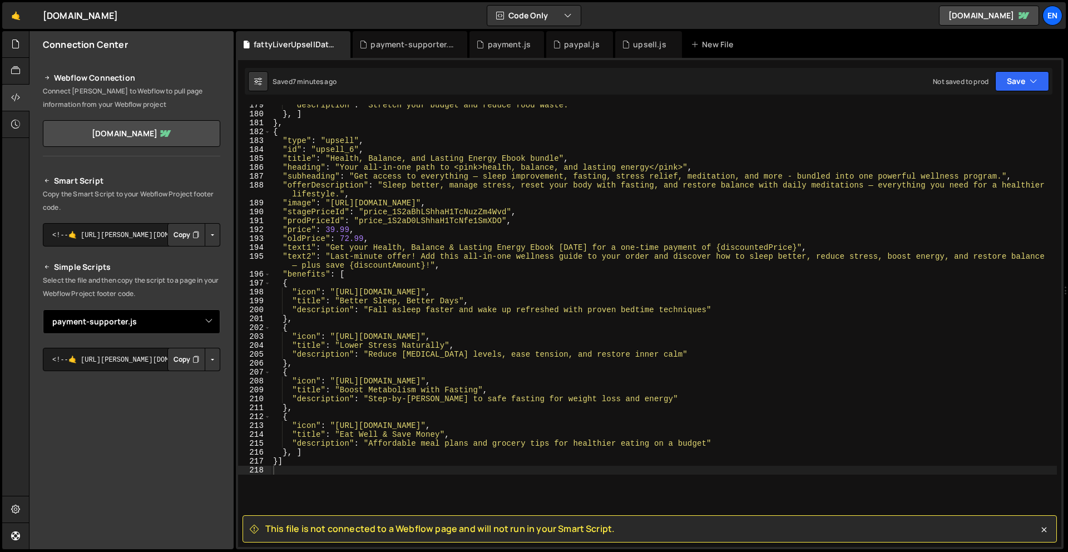
click at [171, 325] on select "Select File upsell.js paypal.js payment.js payment-supporter.js fattyLiverUpsel…" at bounding box center [131, 321] width 177 height 24
select select "46565"
click at [43, 309] on select "Select File upsell.js paypal.js payment.js payment-supporter.js fattyLiverUpsel…" at bounding box center [131, 321] width 177 height 24
click at [179, 359] on button "Copy" at bounding box center [186, 359] width 38 height 23
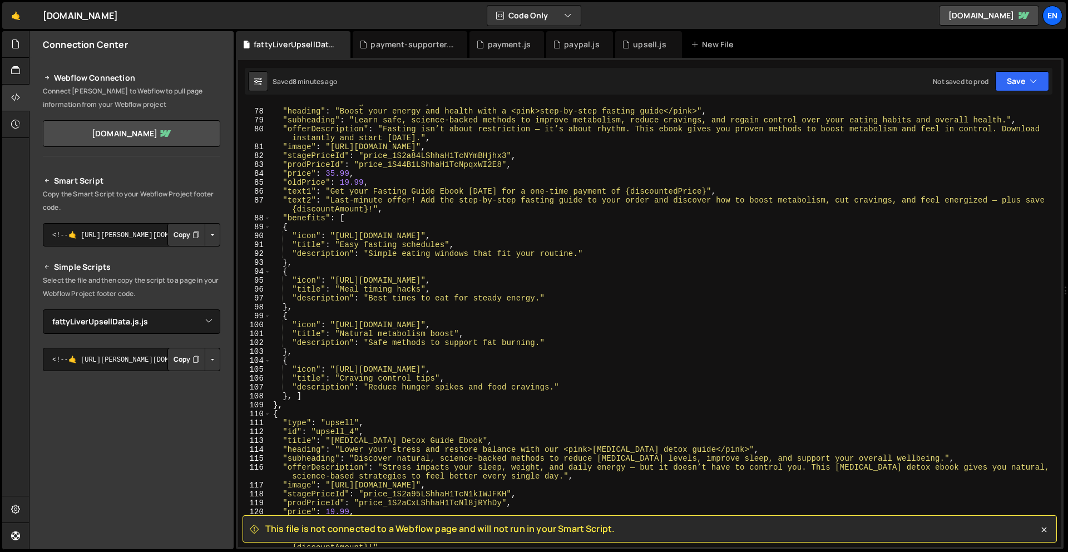
scroll to position [0, 0]
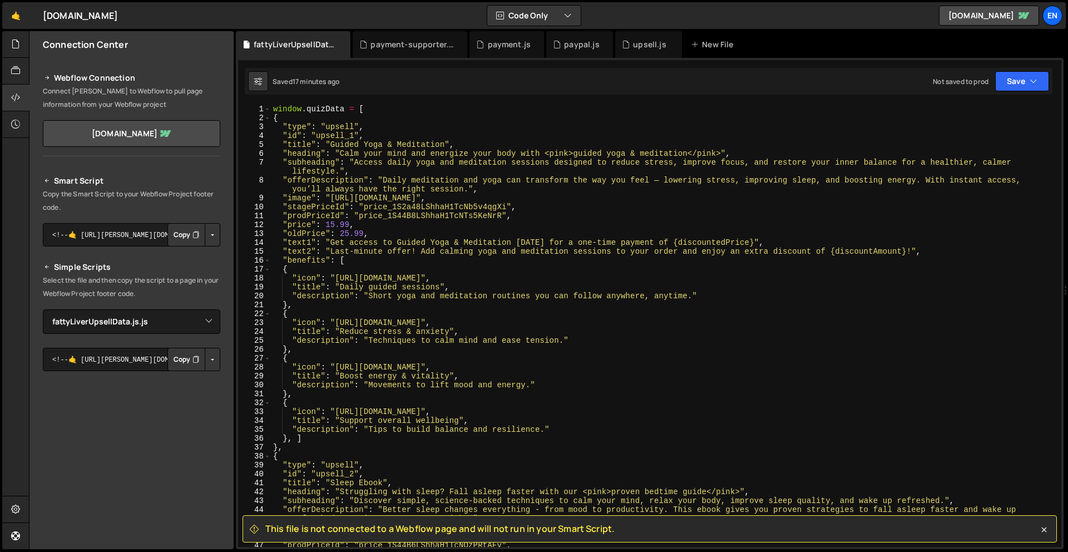
click at [324, 108] on div "window . quizData = [ { "type" : "upsell" , "id" : "upsell_1" , "title" : "Guid…" at bounding box center [664, 335] width 786 height 460
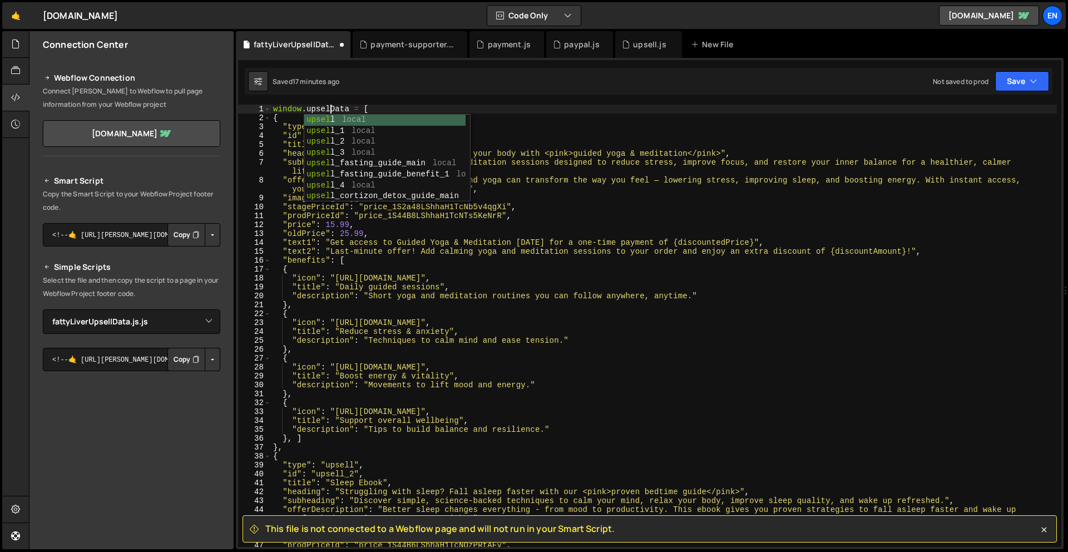
scroll to position [0, 4]
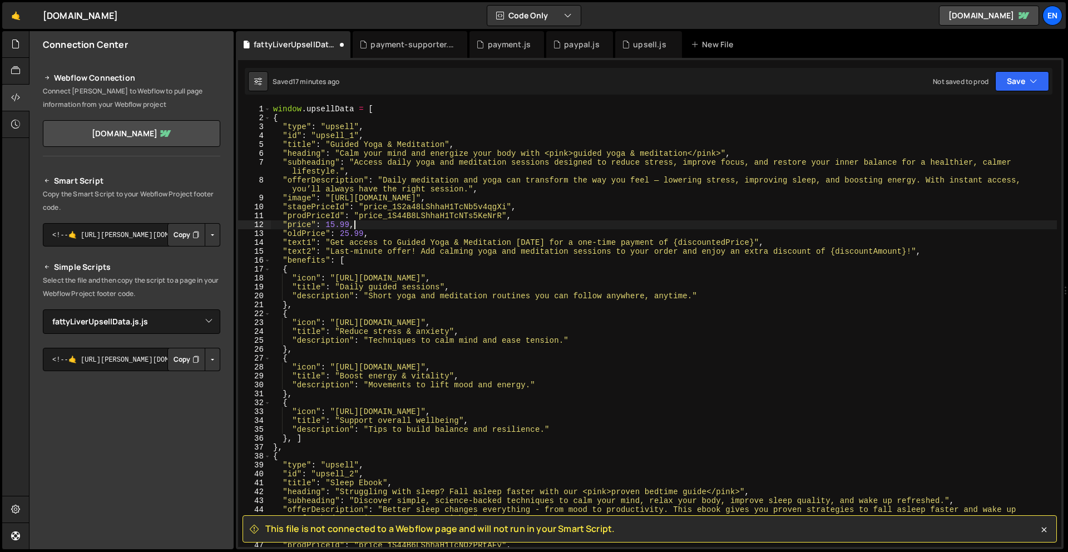
click at [623, 225] on div "window . upsellData = [ { "type" : "upsell" , "id" : "upsell_1" , "title" : "Gu…" at bounding box center [664, 335] width 786 height 460
type textarea ""price": 15.99,"
click at [1029, 75] on button "Save" at bounding box center [1022, 81] width 54 height 20
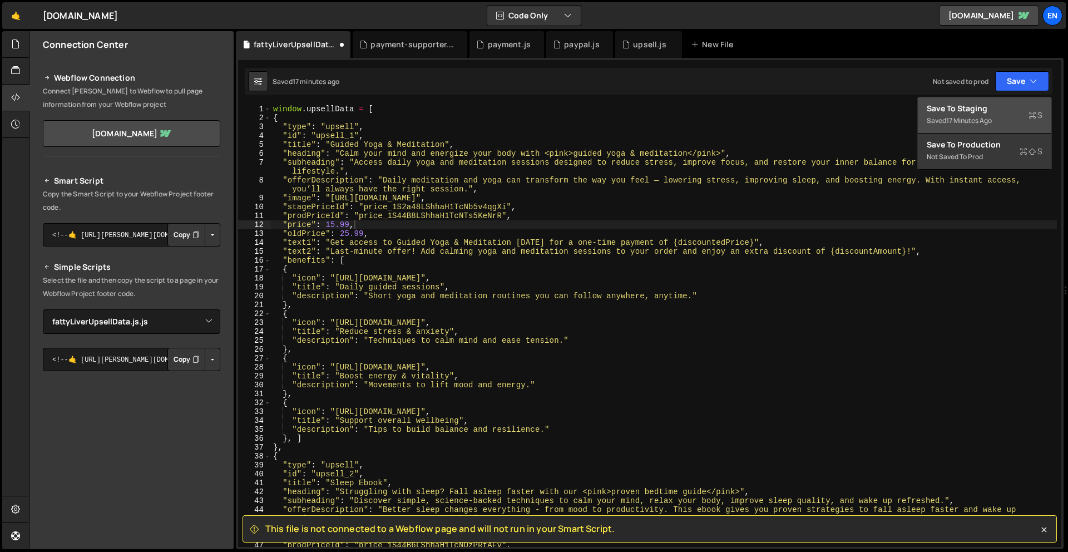
click at [982, 109] on div "Save to Staging S" at bounding box center [985, 108] width 116 height 11
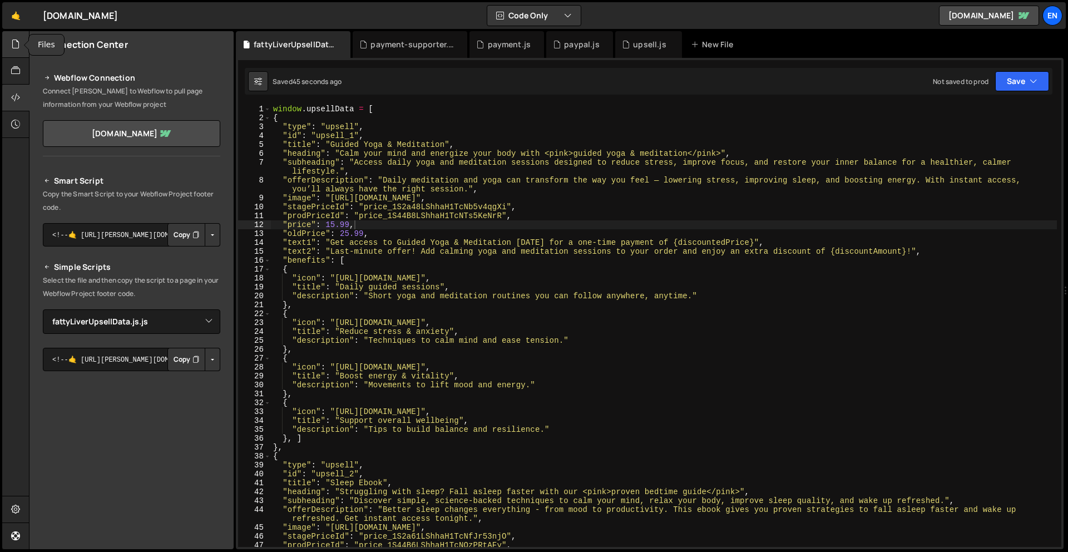
click at [12, 43] on icon at bounding box center [15, 44] width 9 height 12
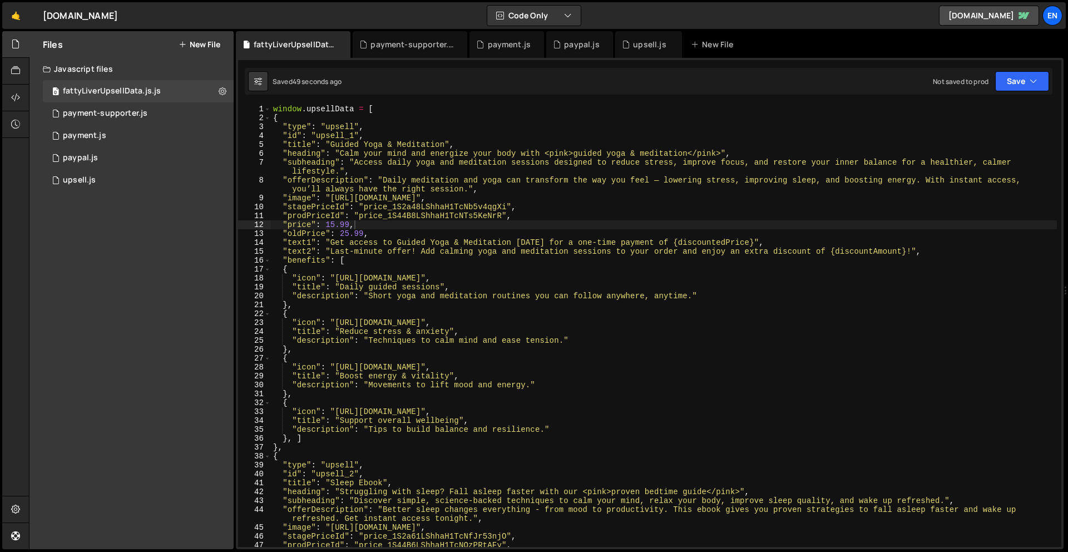
click at [205, 43] on button "New File" at bounding box center [200, 44] width 42 height 9
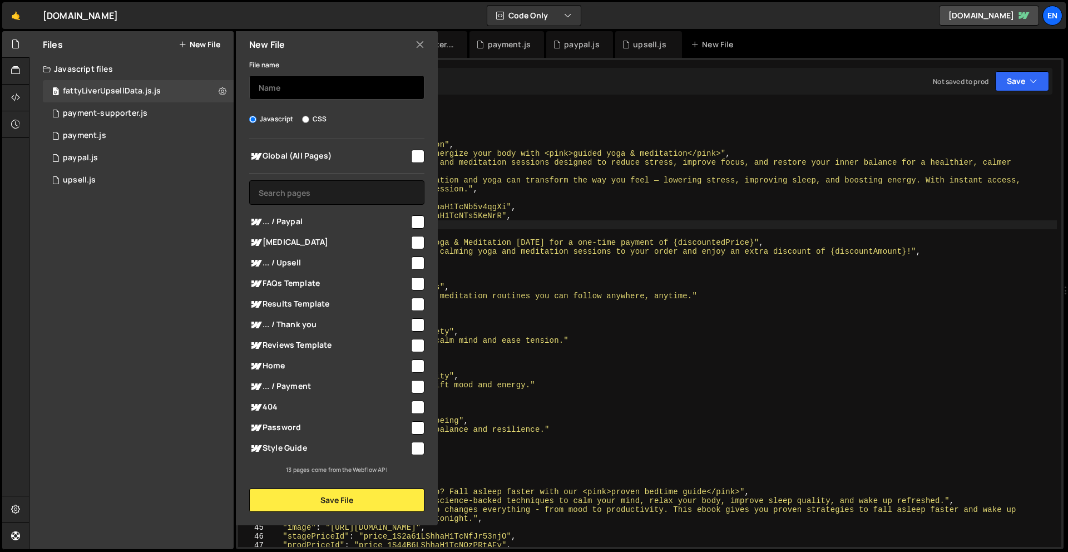
click at [299, 84] on input "text" at bounding box center [336, 87] width 175 height 24
type input "fattyLiverQuizData.js"
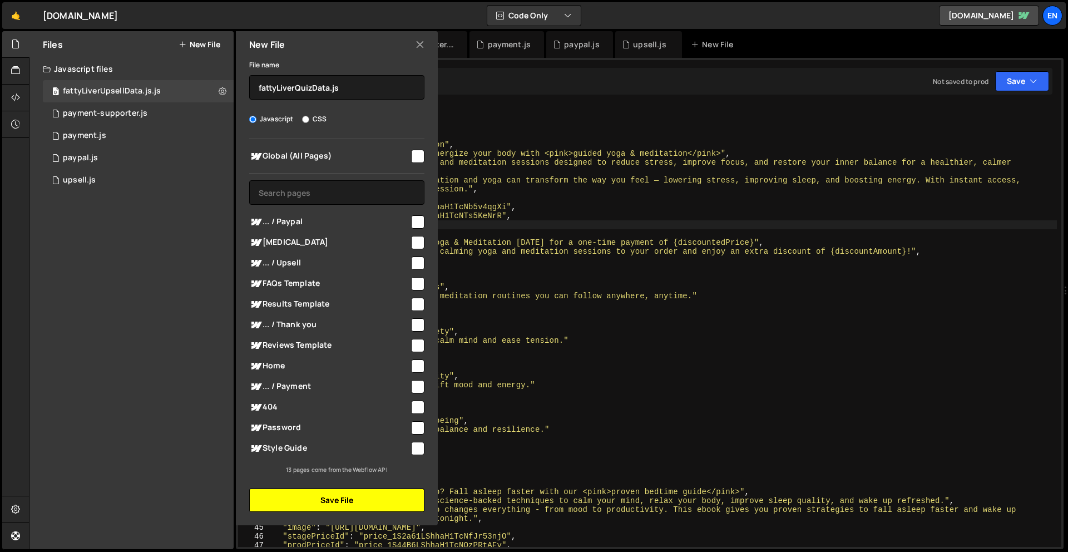
click at [315, 501] on button "Save File" at bounding box center [336, 499] width 175 height 23
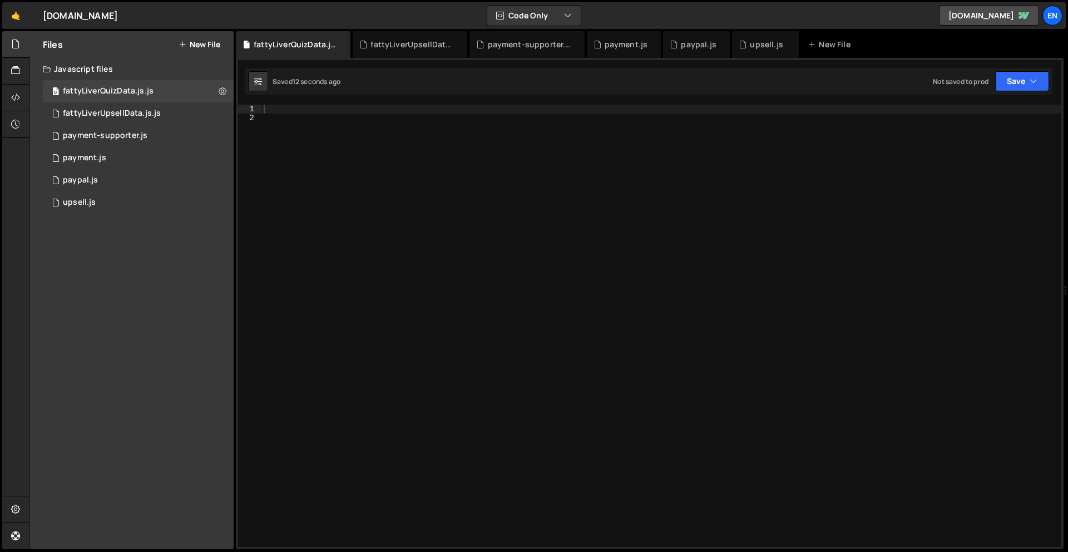
click at [359, 220] on div at bounding box center [661, 335] width 800 height 460
click at [282, 112] on div at bounding box center [661, 335] width 800 height 460
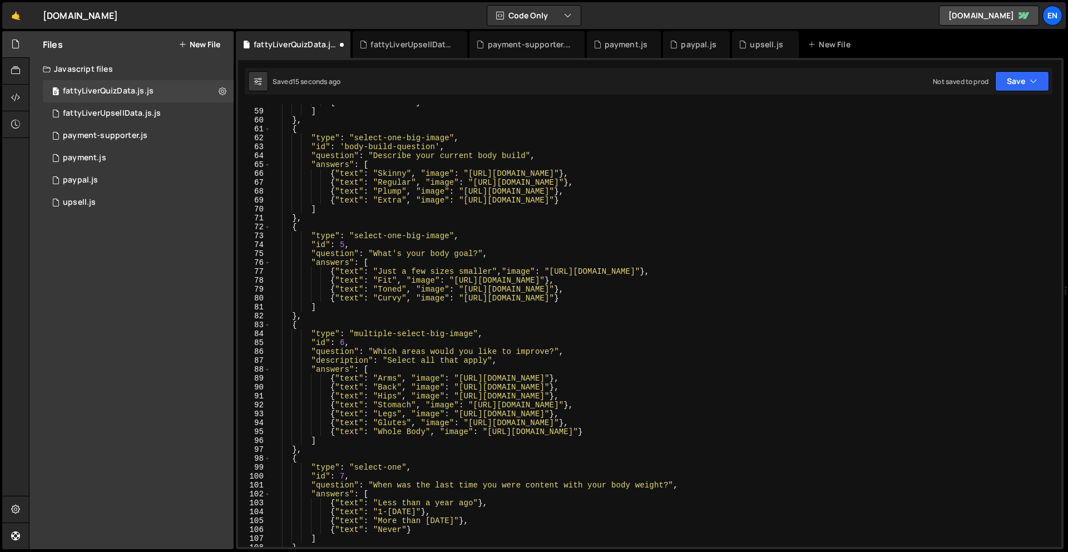
scroll to position [0, 0]
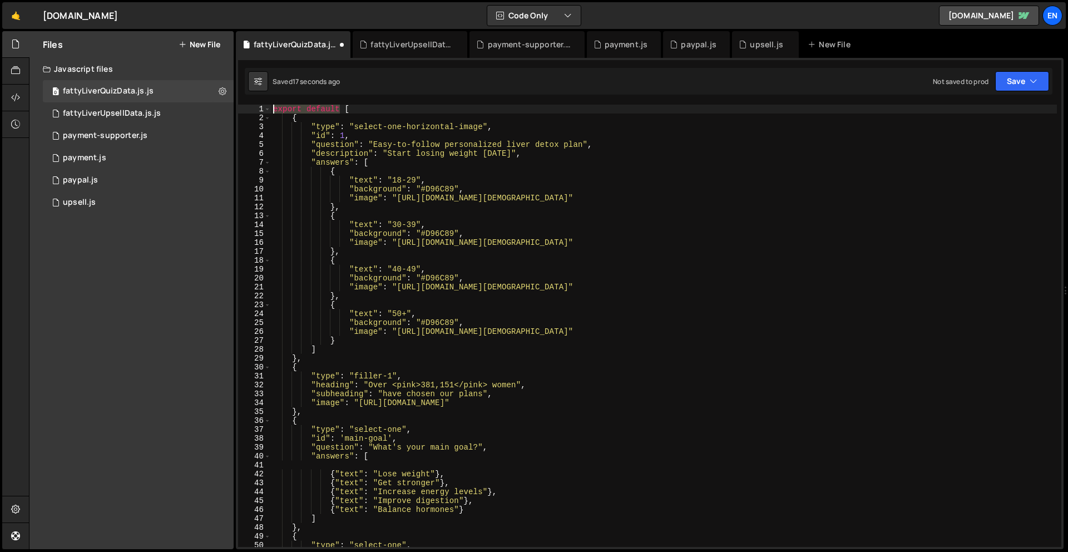
drag, startPoint x: 339, startPoint y: 108, endPoint x: 255, endPoint y: 111, distance: 84.0
click at [255, 111] on div "1 2 3 4 5 6 7 8 9 10 11 12 13 14 15 16 17 18 19 20 21 22 23 24 25 26 27 28 29 3…" at bounding box center [649, 326] width 823 height 442
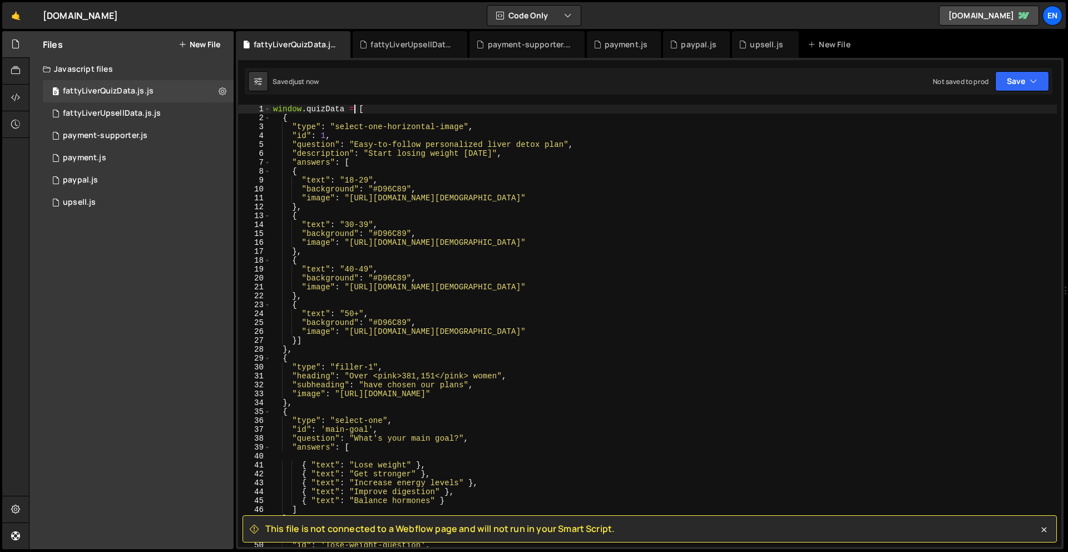
type textarea "window.quizData = ["
click at [1026, 77] on button "Save" at bounding box center [1022, 81] width 54 height 20
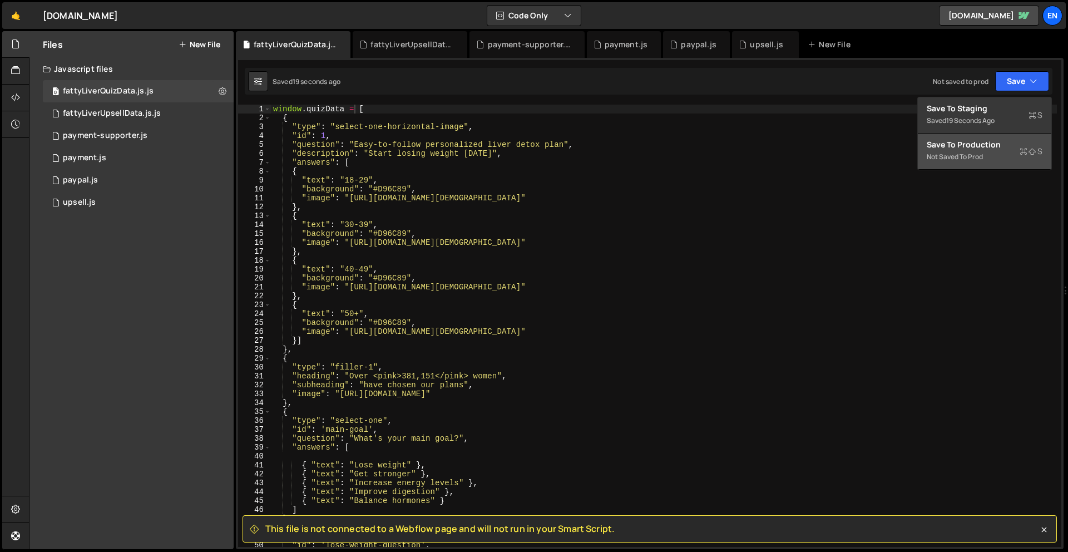
click at [1004, 149] on div "Save to Production S" at bounding box center [985, 144] width 116 height 11
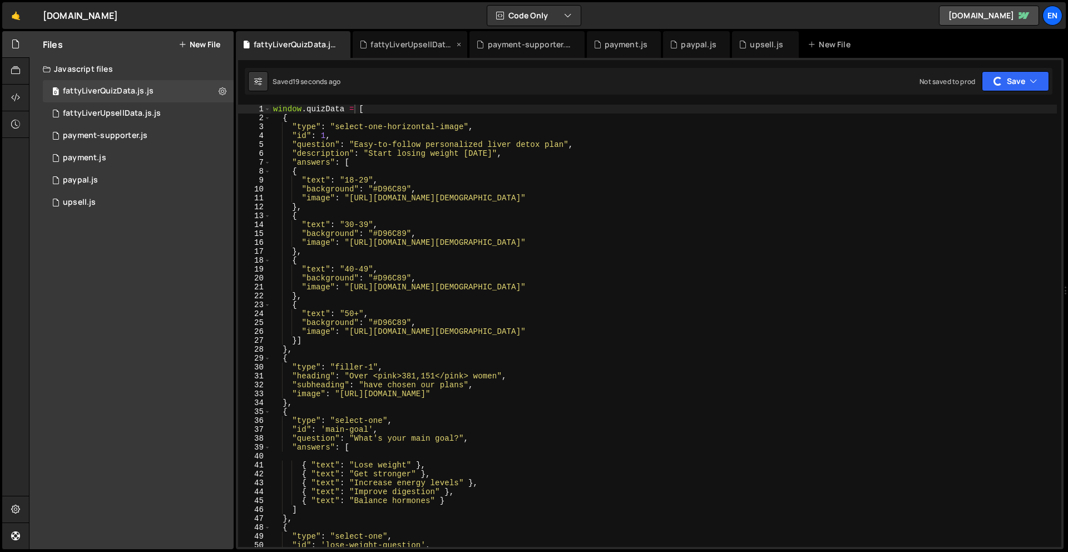
click at [400, 45] on div "fattyLiverUpsellData.js.js" at bounding box center [412, 44] width 83 height 11
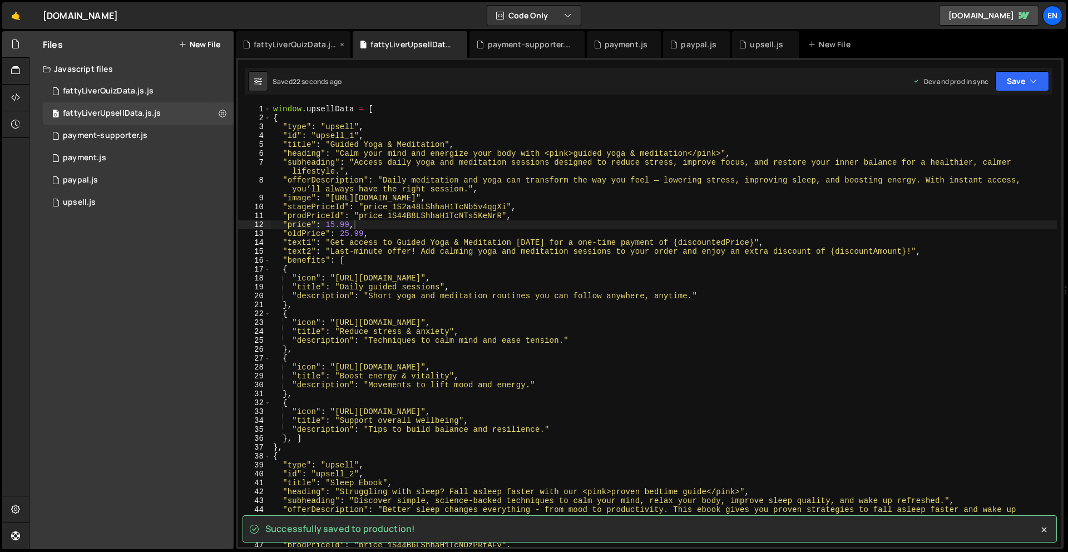
click at [281, 41] on div "fattyLiverQuizData.js.js" at bounding box center [295, 44] width 83 height 11
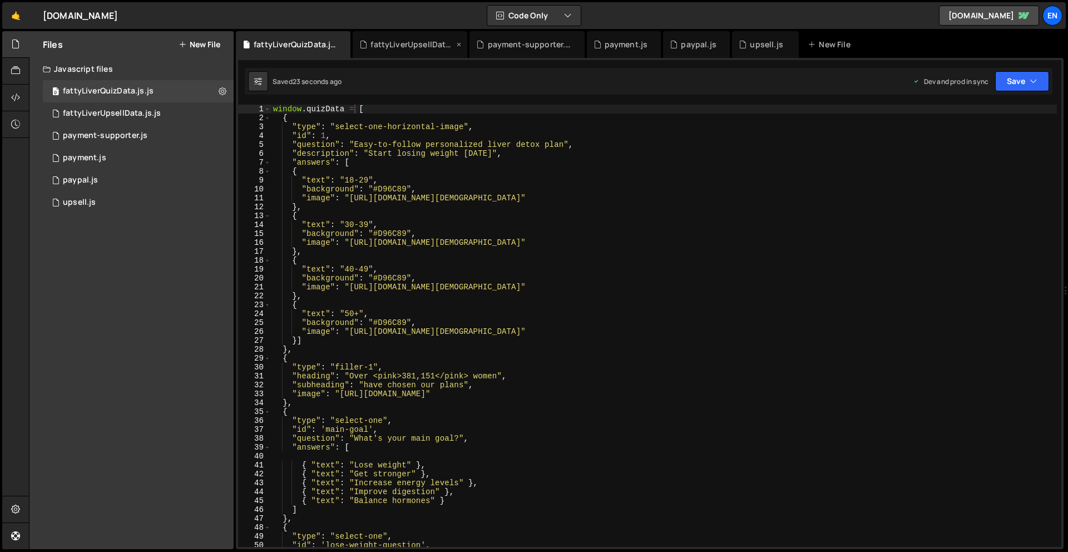
click at [407, 37] on div "fattyLiverUpsellData.js.js" at bounding box center [410, 44] width 115 height 27
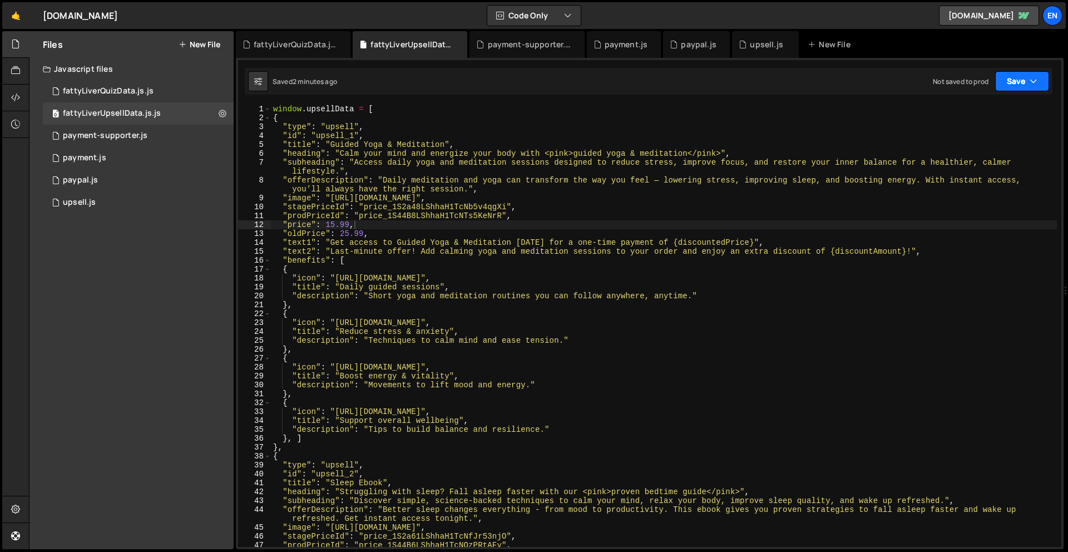
click at [1034, 77] on icon "button" at bounding box center [1034, 81] width 8 height 11
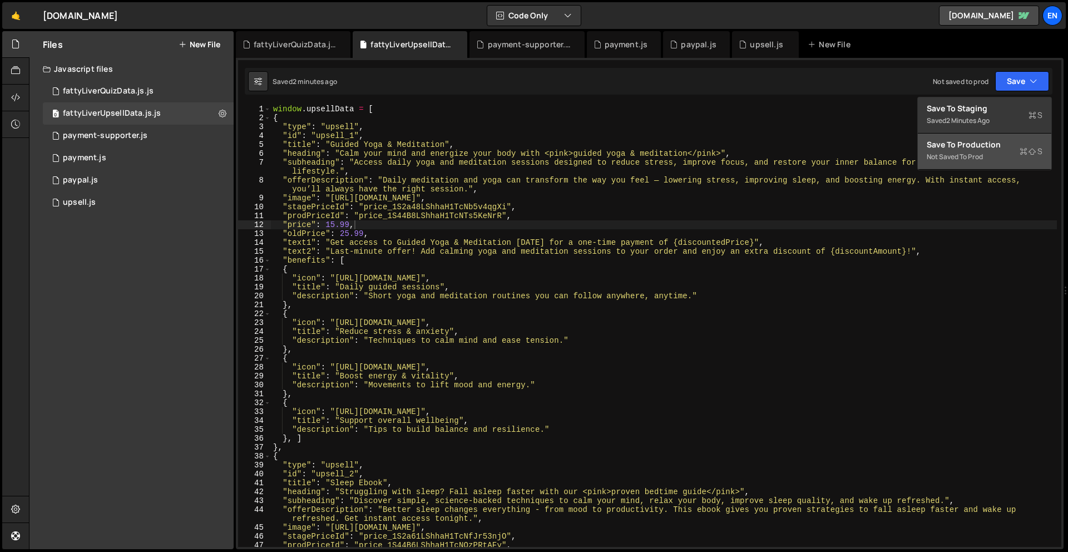
click at [966, 157] on div "Not saved to prod" at bounding box center [985, 156] width 116 height 13
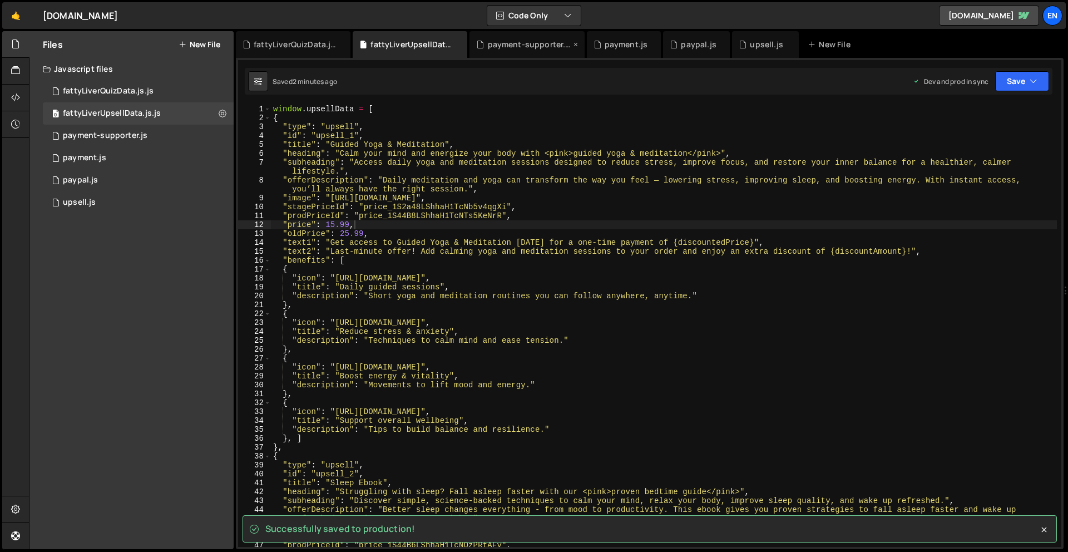
click at [525, 45] on div "payment-supporter.js" at bounding box center [529, 44] width 83 height 11
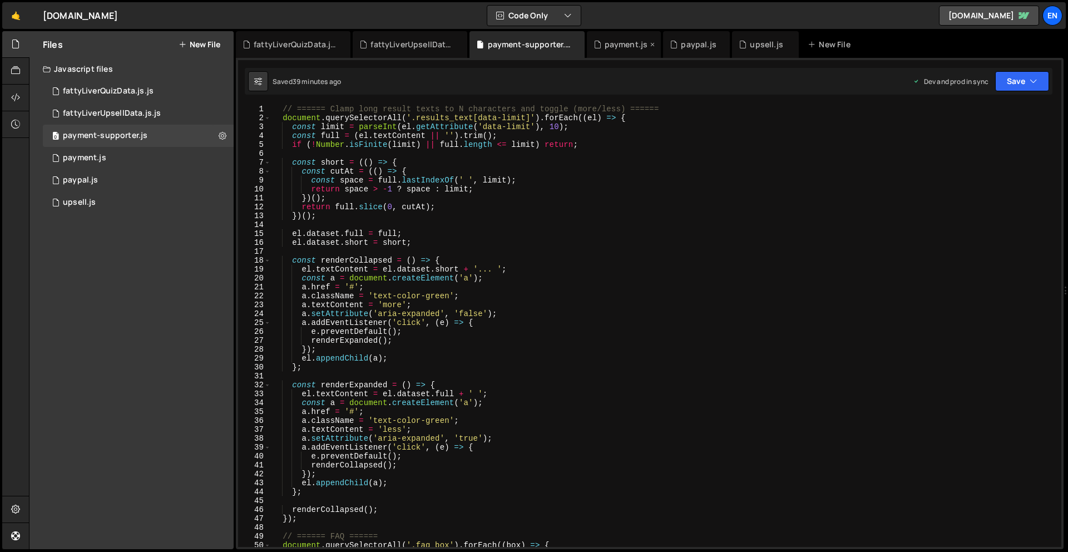
click at [642, 45] on div "payment.js" at bounding box center [626, 44] width 43 height 11
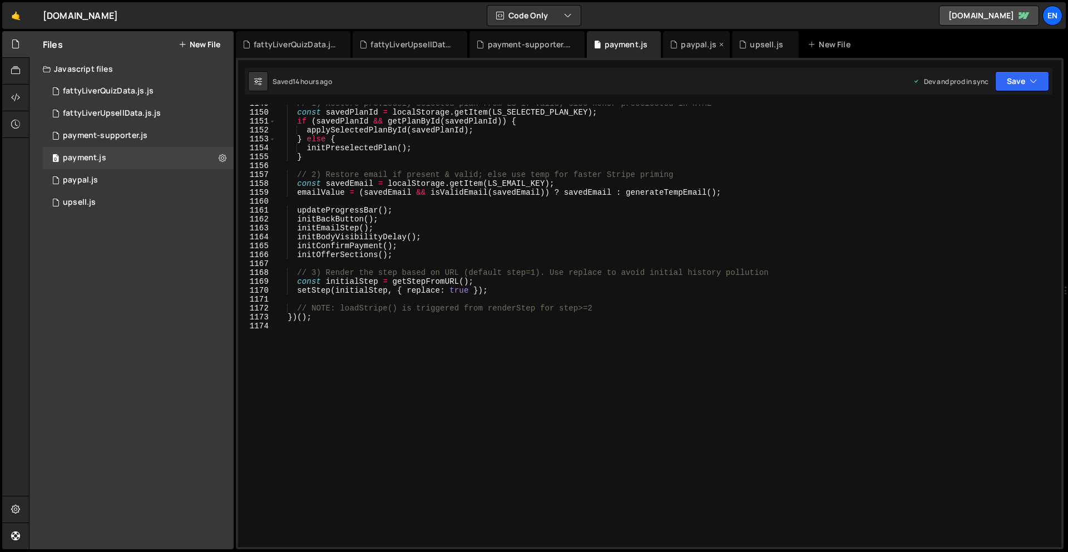
click at [694, 46] on div "paypal.js" at bounding box center [698, 44] width 35 height 11
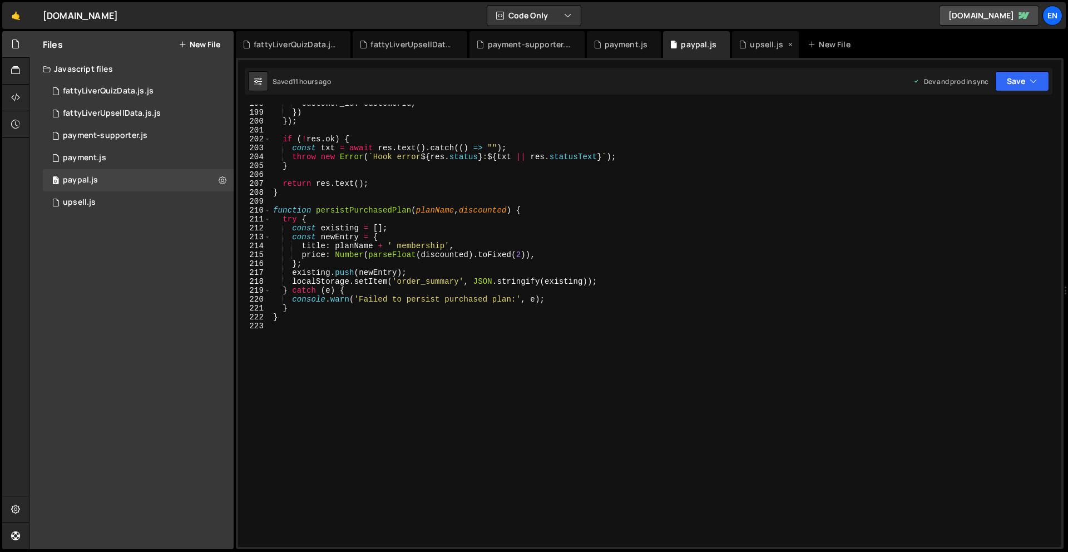
click at [773, 42] on div "upsell.js" at bounding box center [766, 44] width 33 height 11
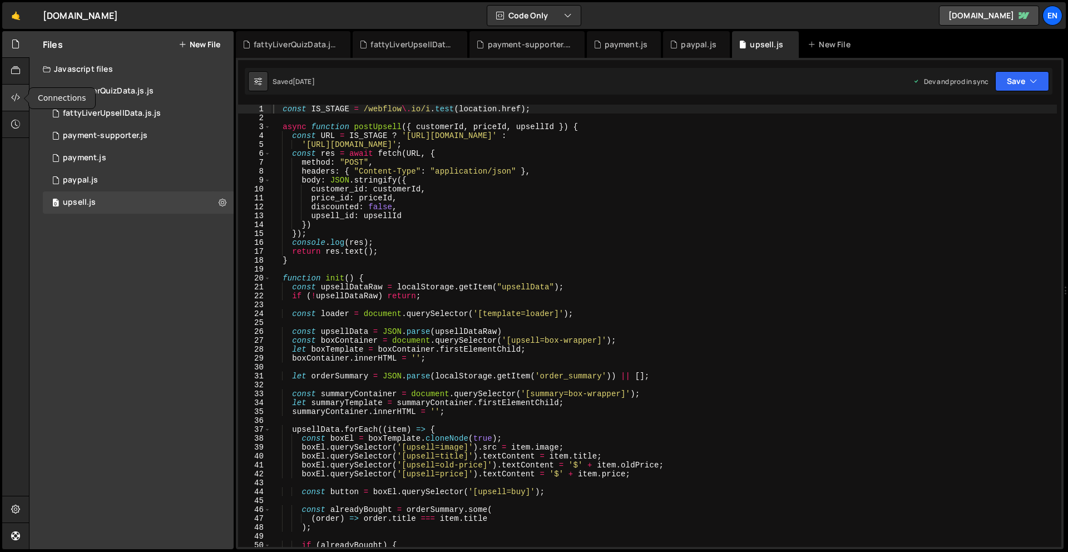
click at [13, 103] on div at bounding box center [15, 98] width 27 height 27
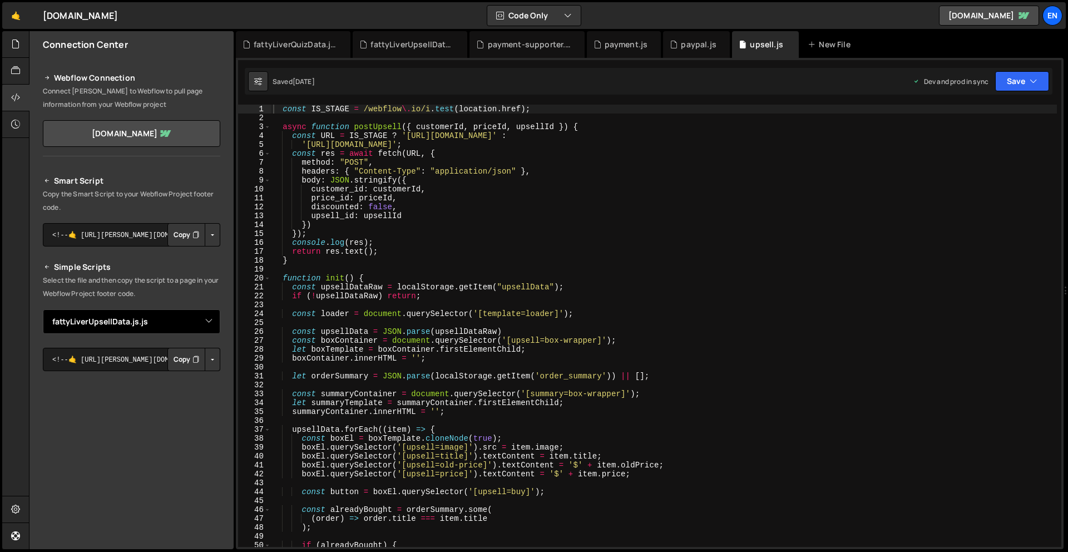
click at [114, 328] on select "Select File upsell.js paypal.js payment.js payment-supporter.js fattyLiverUpsel…" at bounding box center [131, 321] width 177 height 24
select select "46566"
click at [43, 309] on select "Select File upsell.js paypal.js payment.js payment-supporter.js fattyLiverUpsel…" at bounding box center [131, 321] width 177 height 24
click at [176, 359] on button "Copy" at bounding box center [186, 359] width 38 height 23
click at [13, 45] on icon at bounding box center [15, 44] width 9 height 12
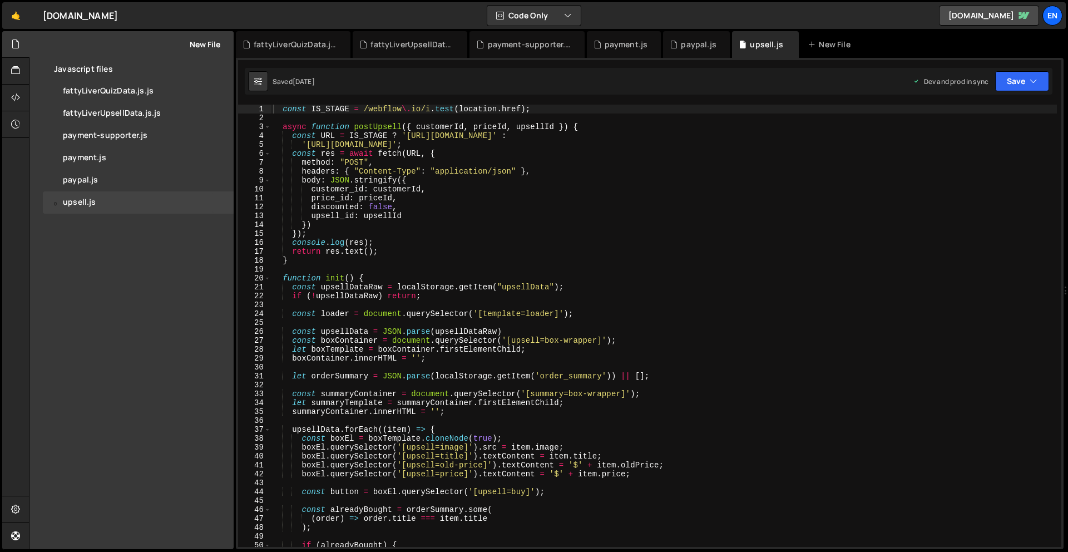
click at [137, 78] on div "Javascript files" at bounding box center [131, 69] width 204 height 22
click at [113, 70] on div "Javascript files" at bounding box center [131, 69] width 204 height 22
click at [120, 87] on div "fattyLiverQuizData.js.js" at bounding box center [108, 91] width 91 height 10
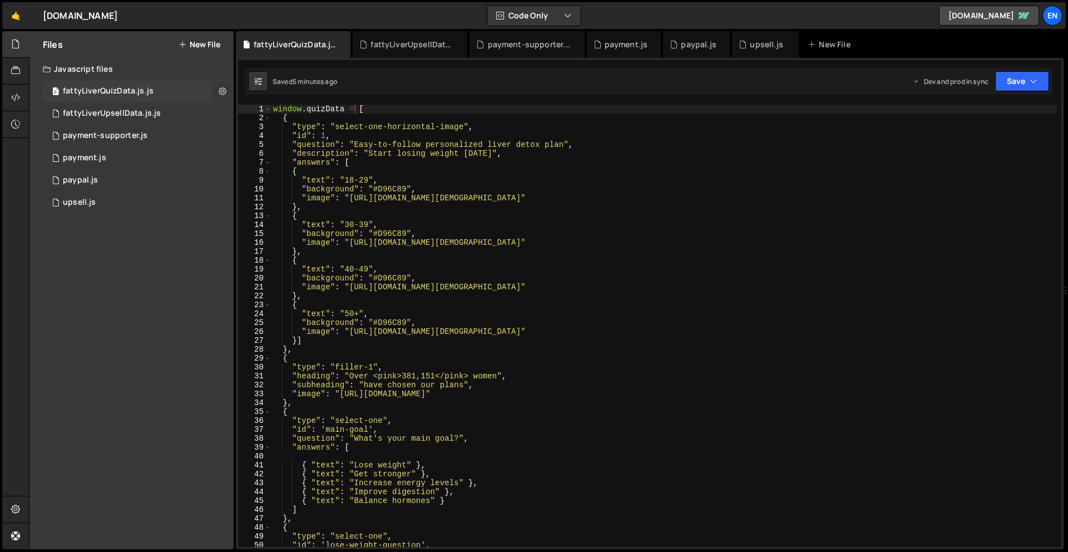
click at [226, 92] on button at bounding box center [223, 91] width 20 height 20
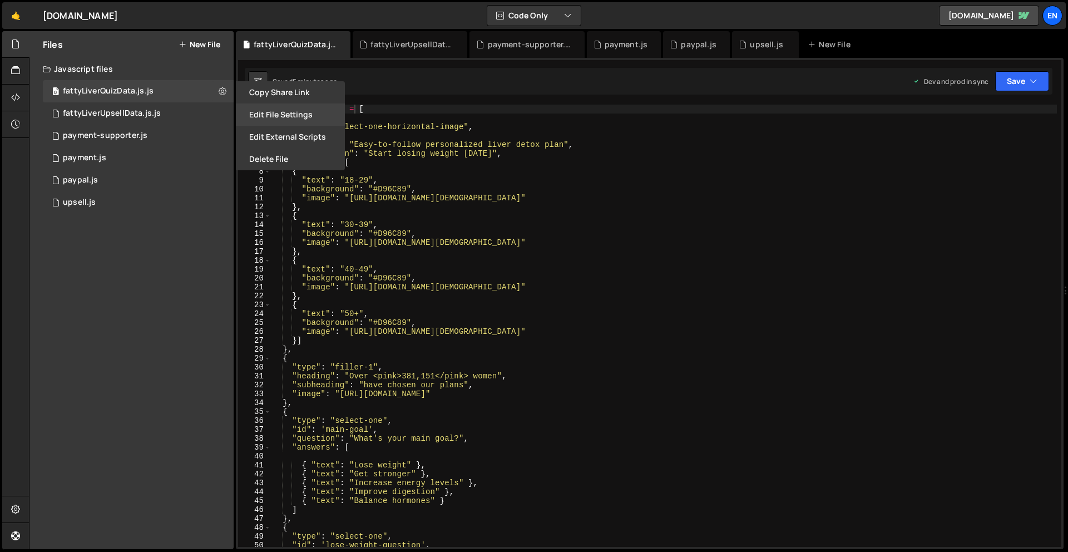
click at [301, 112] on button "Edit File Settings" at bounding box center [290, 114] width 109 height 22
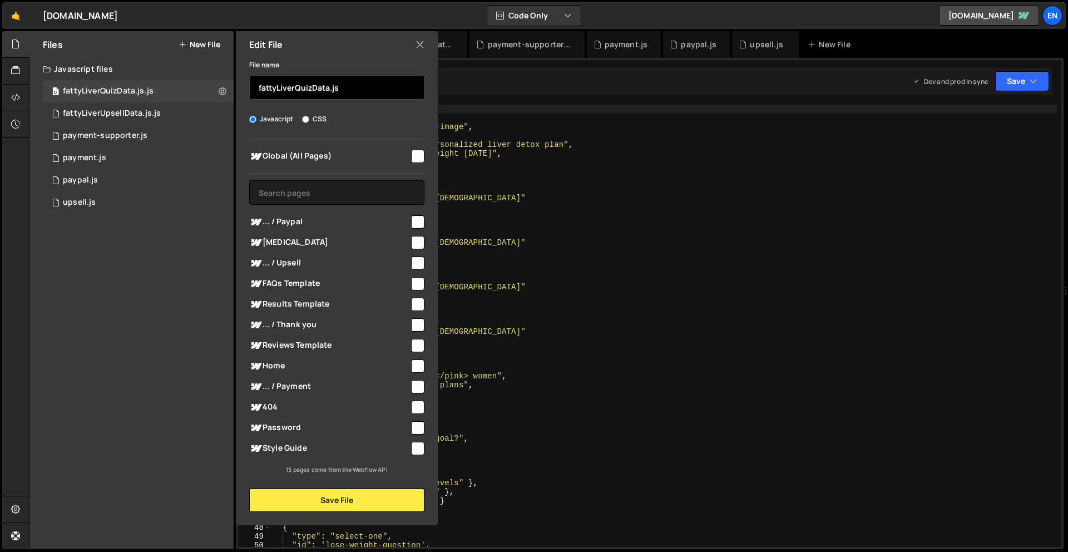
click at [364, 92] on input "fattyLiverQuizData.js" at bounding box center [336, 87] width 175 height 24
click at [364, 91] on input "fattyLiverQuizData.js" at bounding box center [336, 87] width 175 height 24
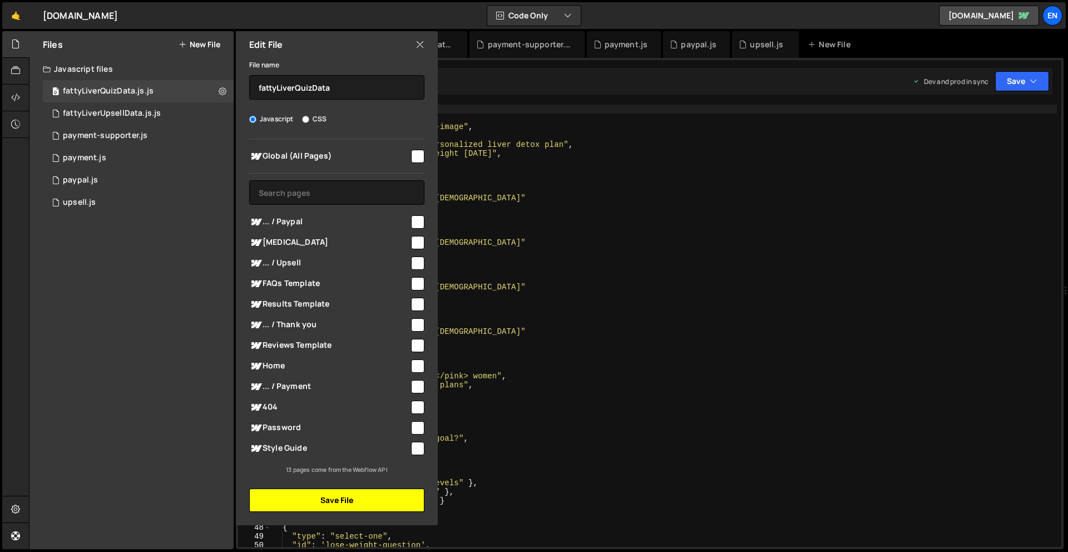
click at [352, 498] on button "Save File" at bounding box center [336, 499] width 175 height 23
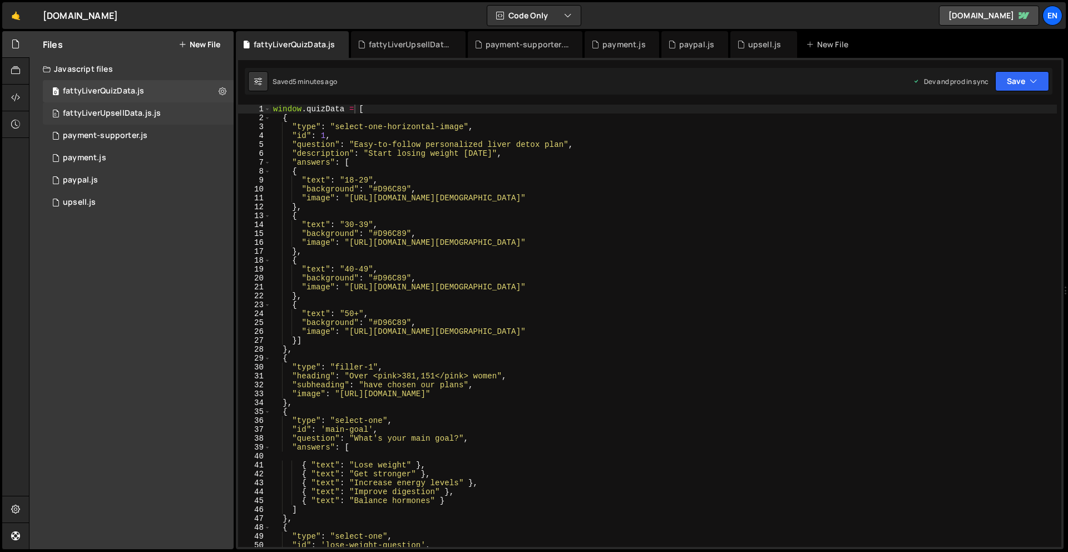
click at [223, 116] on div "0 fattyLiverUpsellData.js.js 0" at bounding box center [140, 113] width 195 height 22
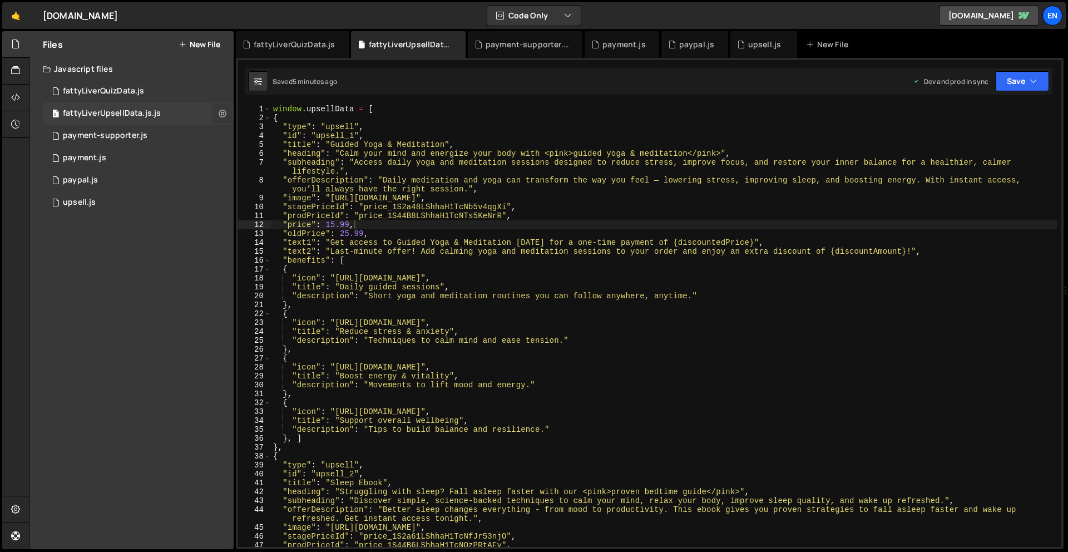
click at [219, 115] on icon at bounding box center [223, 113] width 8 height 11
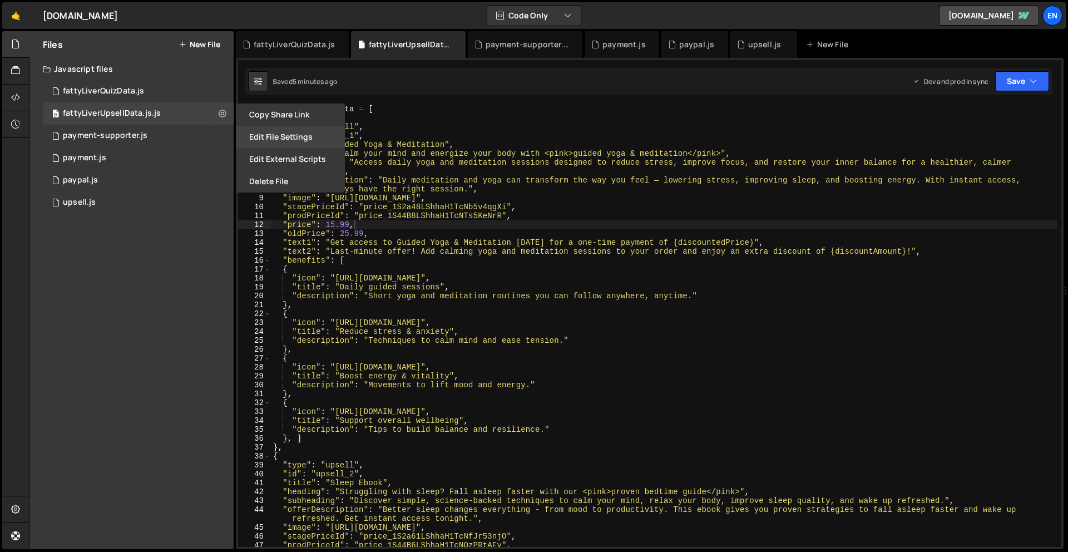
click at [316, 135] on button "Edit File Settings" at bounding box center [290, 137] width 109 height 22
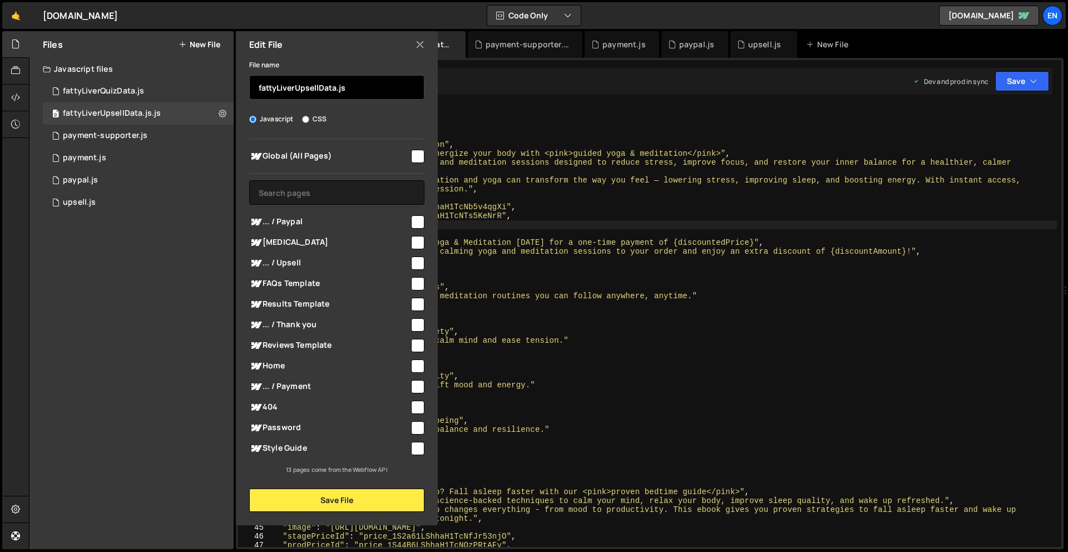
click at [350, 85] on input "fattyLiverUpsellData.js" at bounding box center [336, 87] width 175 height 24
type input "fattyLiverUpsellData"
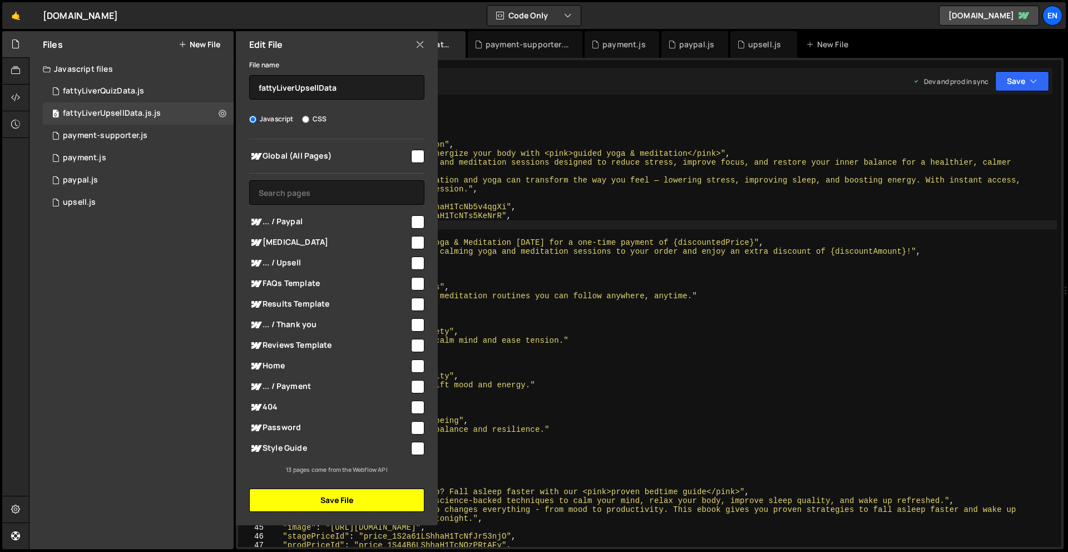
click at [370, 492] on button "Save File" at bounding box center [336, 499] width 175 height 23
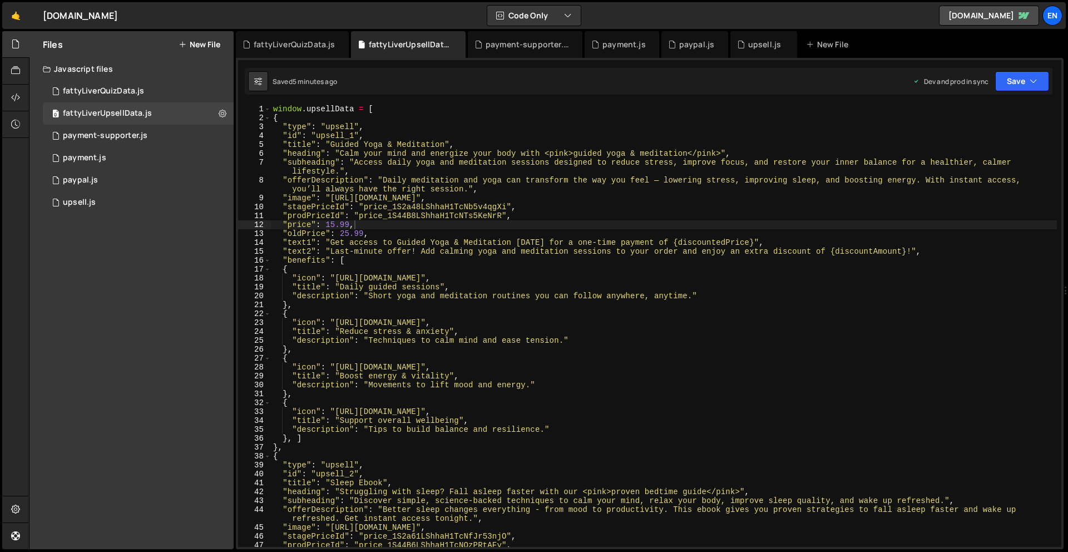
type textarea ""stagePriceId": "price_1S2a48LShhaH1TcNb5v4qgXi","
click at [710, 203] on div "window . upsellData = [ { "type" : "upsell" , "id" : "upsell_1" , "title" : "Gu…" at bounding box center [664, 335] width 786 height 460
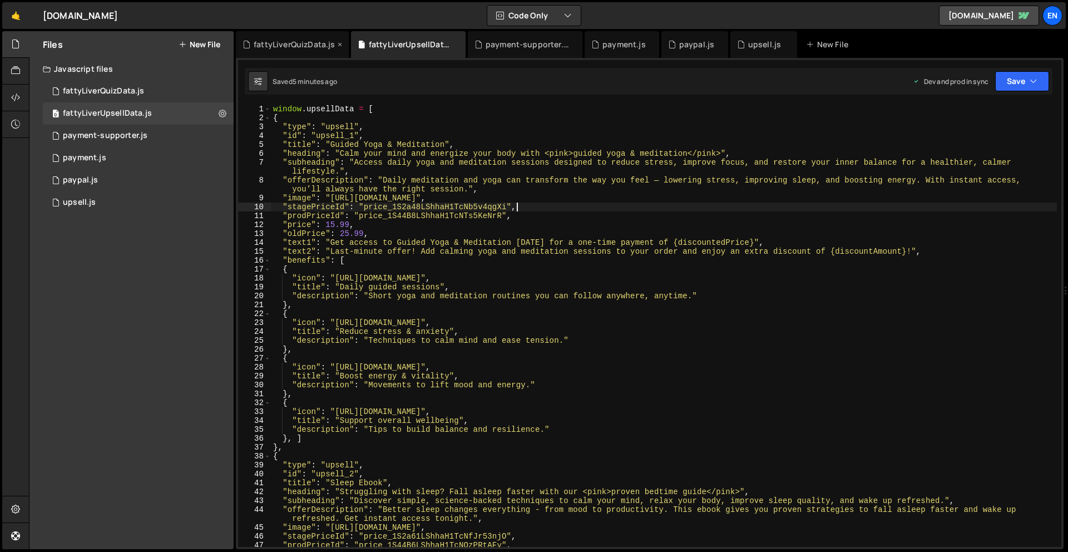
click at [262, 39] on div "fattyLiverQuizData.js" at bounding box center [294, 44] width 81 height 11
